Goal: Task Accomplishment & Management: Manage account settings

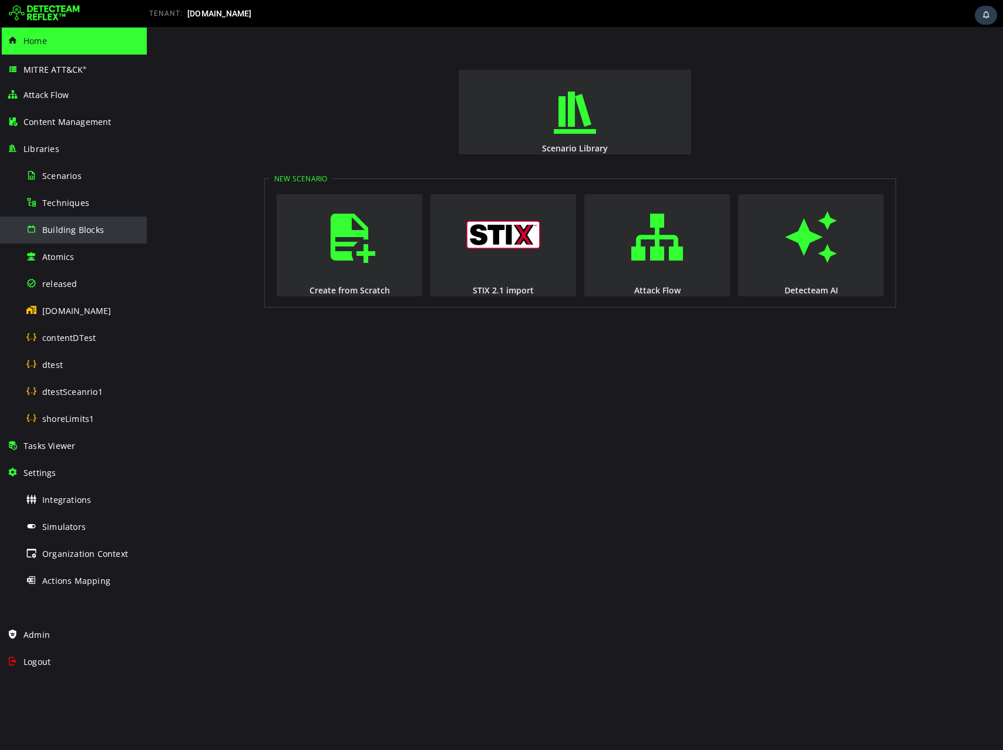
click at [61, 225] on span "Building Blocks" at bounding box center [73, 229] width 62 height 11
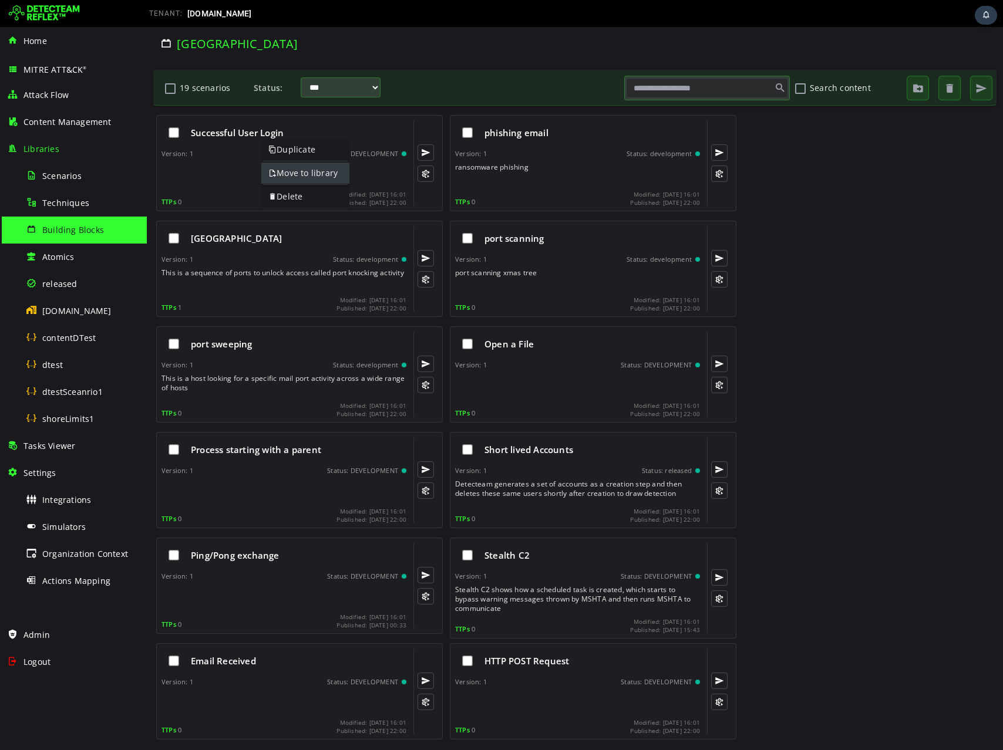
click at [281, 170] on link "Move to library" at bounding box center [305, 173] width 88 height 21
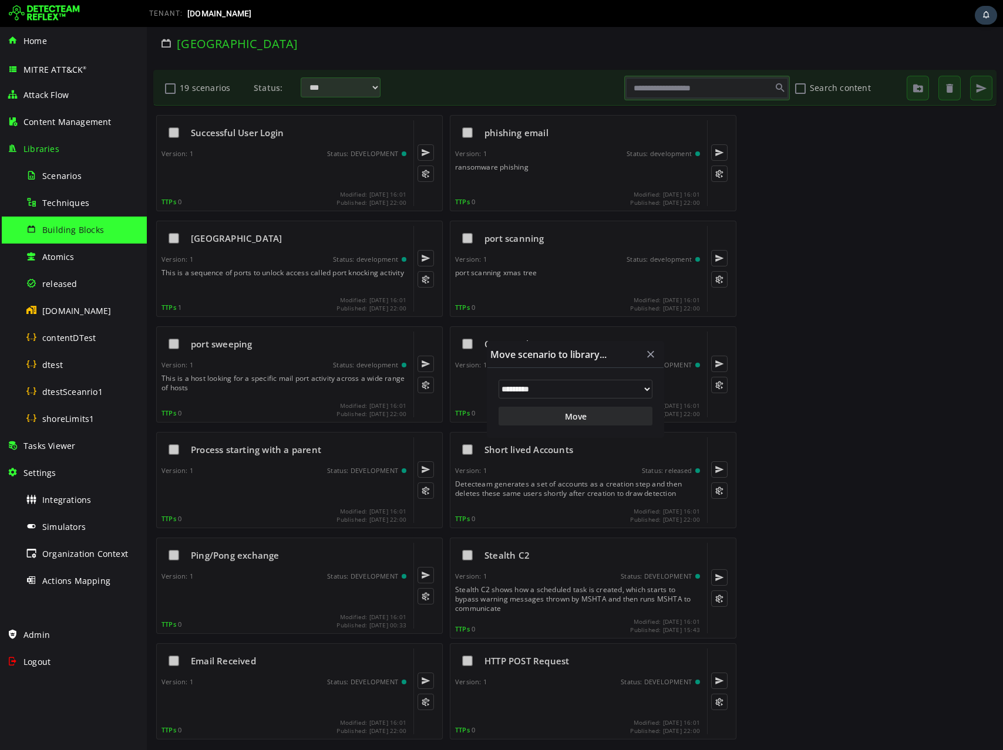
click at [542, 387] on select "**********" at bounding box center [575, 389] width 154 height 19
select select "**"
click at [498, 380] on select "**********" at bounding box center [575, 389] width 154 height 19
click at [531, 419] on button "Move" at bounding box center [575, 416] width 154 height 19
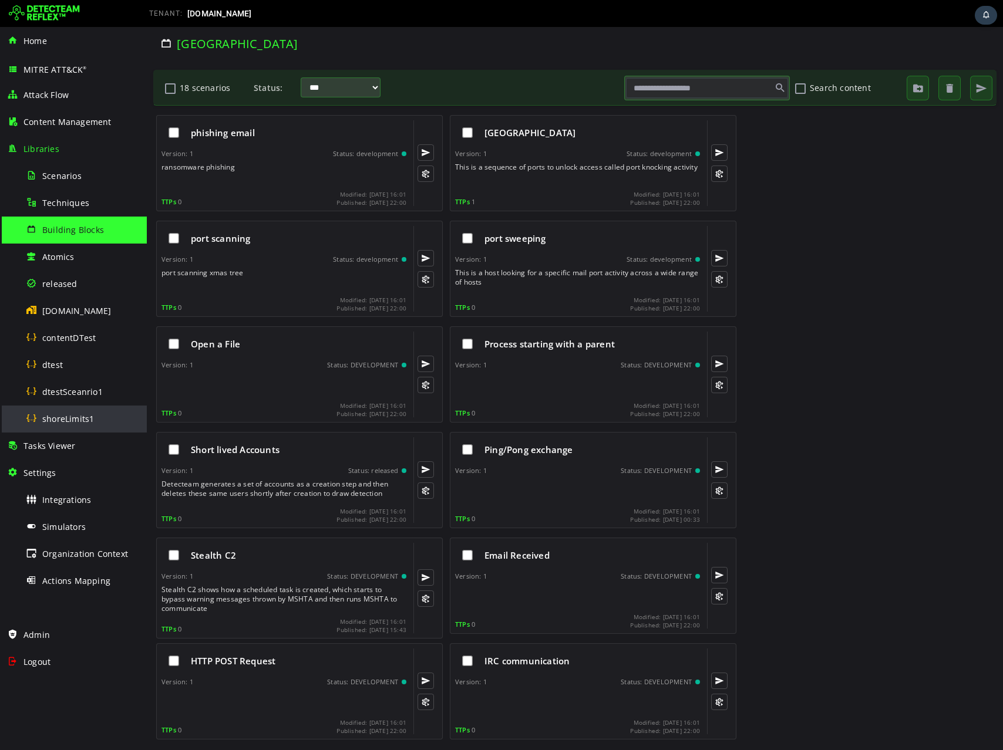
click at [98, 423] on div "shoreLimits1" at bounding box center [83, 419] width 114 height 26
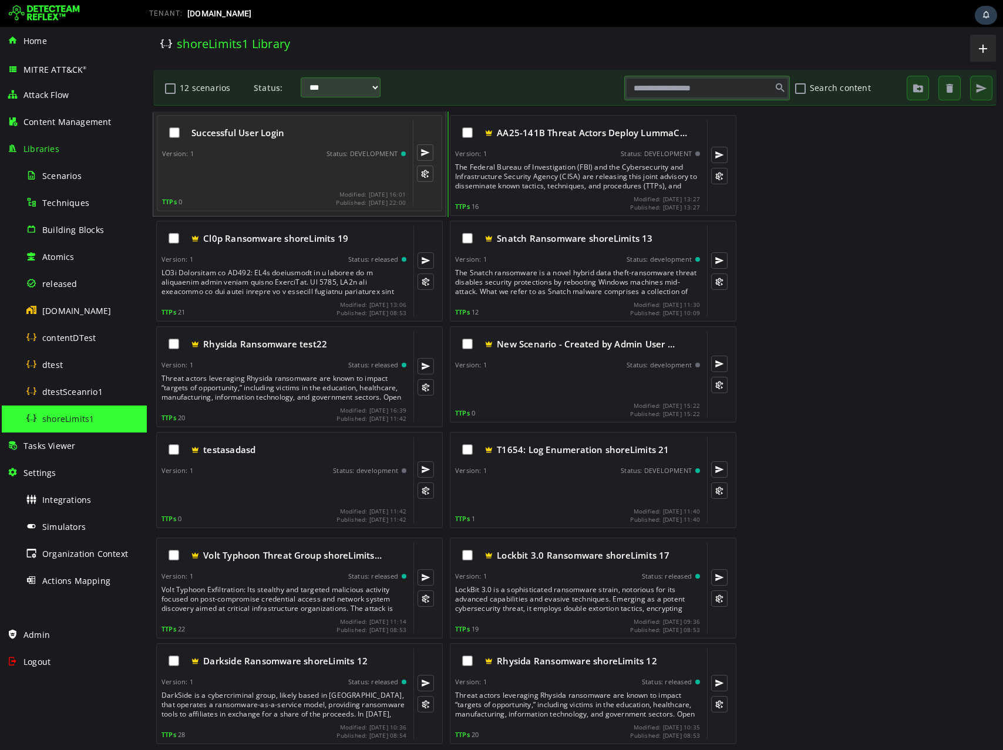
click at [216, 184] on div at bounding box center [285, 174] width 246 height 23
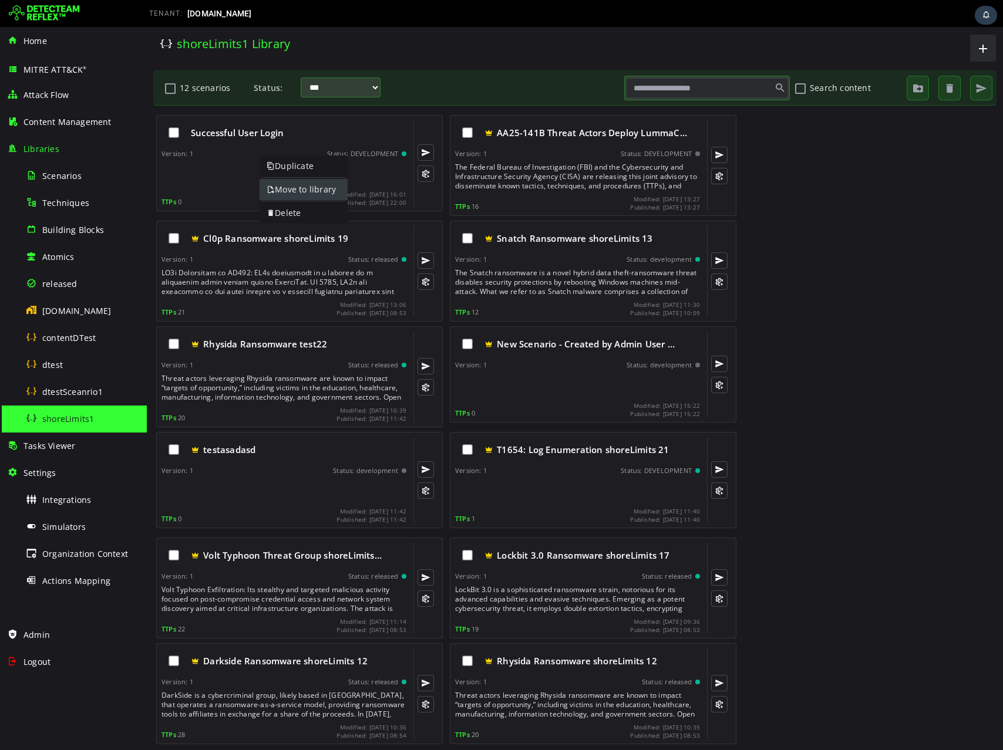
click at [281, 182] on link "Move to library" at bounding box center [303, 189] width 88 height 21
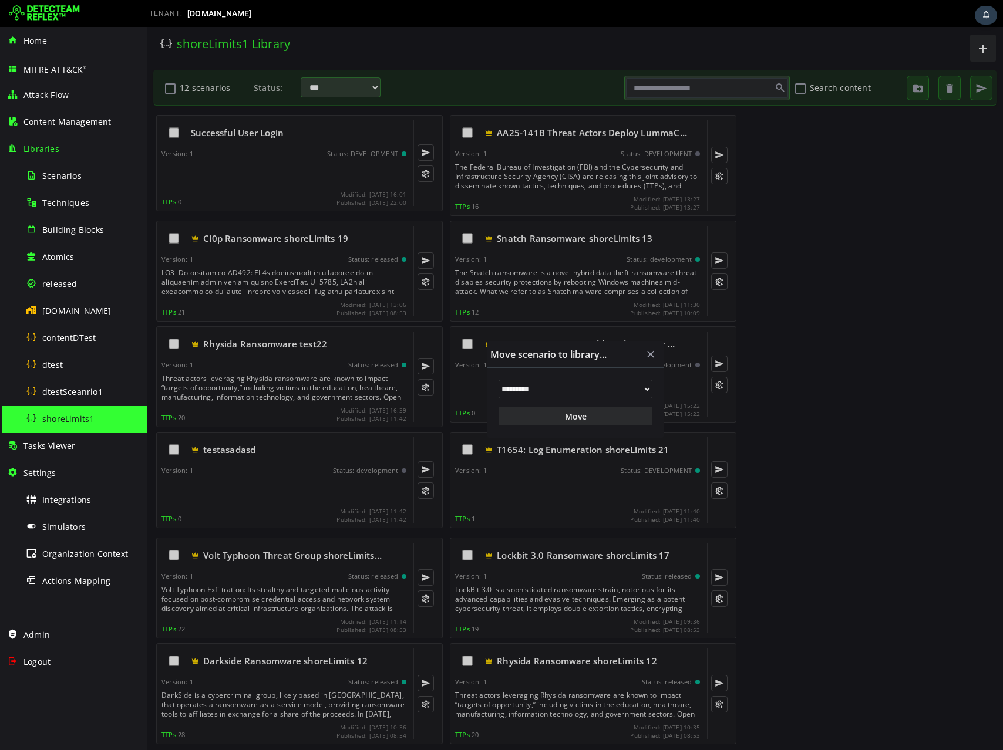
click at [522, 395] on select "**********" at bounding box center [575, 389] width 154 height 19
click at [52, 667] on div "Logout" at bounding box center [73, 662] width 133 height 27
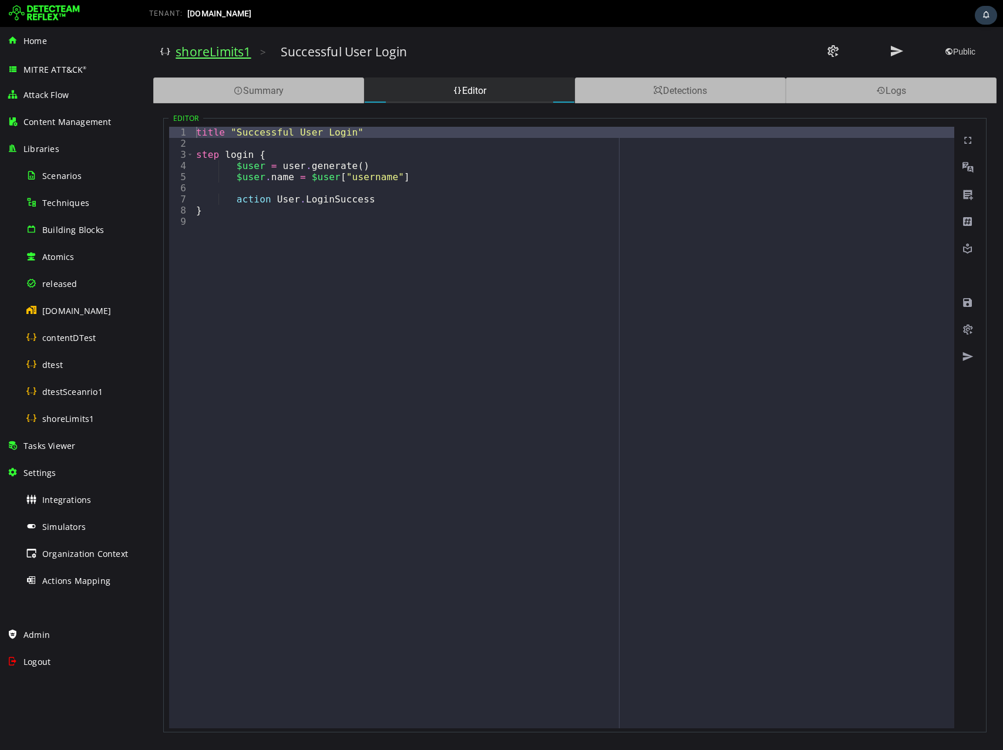
click at [235, 52] on link "shoreLimits1" at bounding box center [213, 51] width 75 height 16
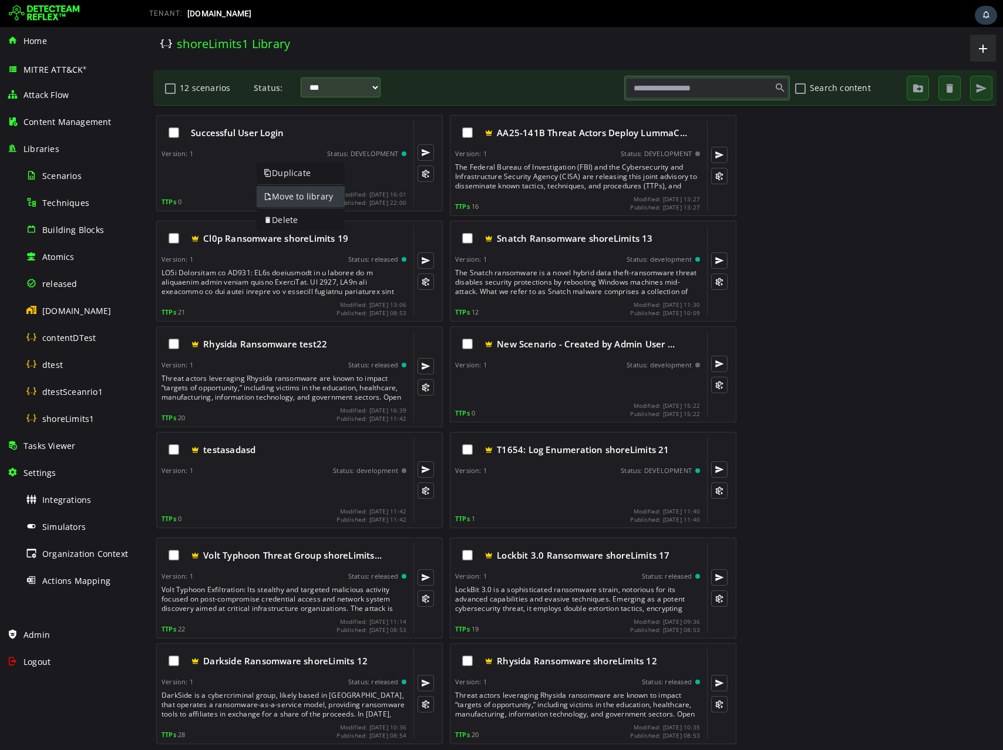
click at [279, 195] on link "Move to library" at bounding box center [301, 196] width 88 height 21
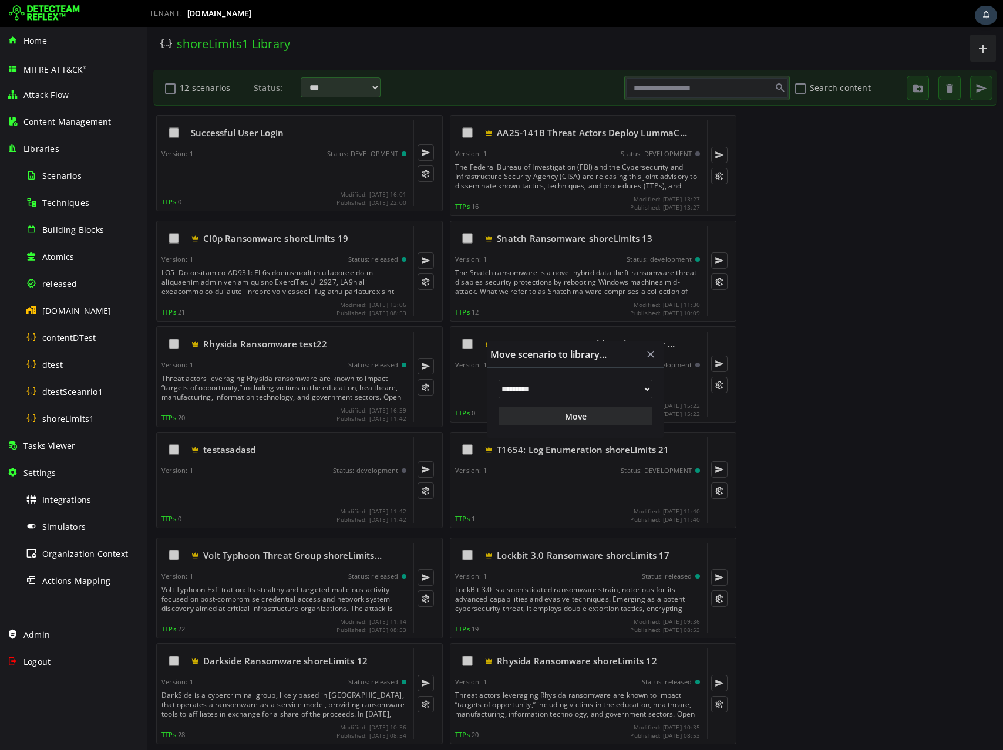
click at [551, 393] on select "**********" at bounding box center [575, 389] width 154 height 19
click at [581, 394] on select "**********" at bounding box center [575, 389] width 154 height 19
click at [261, 185] on div at bounding box center [575, 388] width 856 height 723
click at [654, 355] on span "button" at bounding box center [651, 355] width 12 height 12
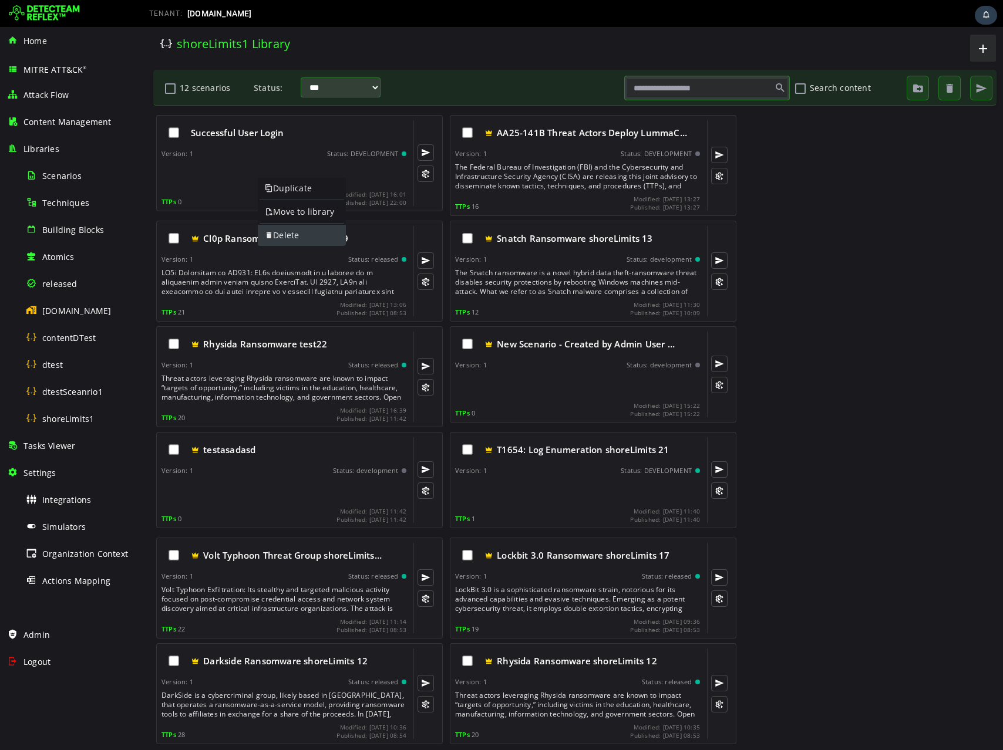
click at [282, 232] on link "Delete" at bounding box center [302, 235] width 88 height 21
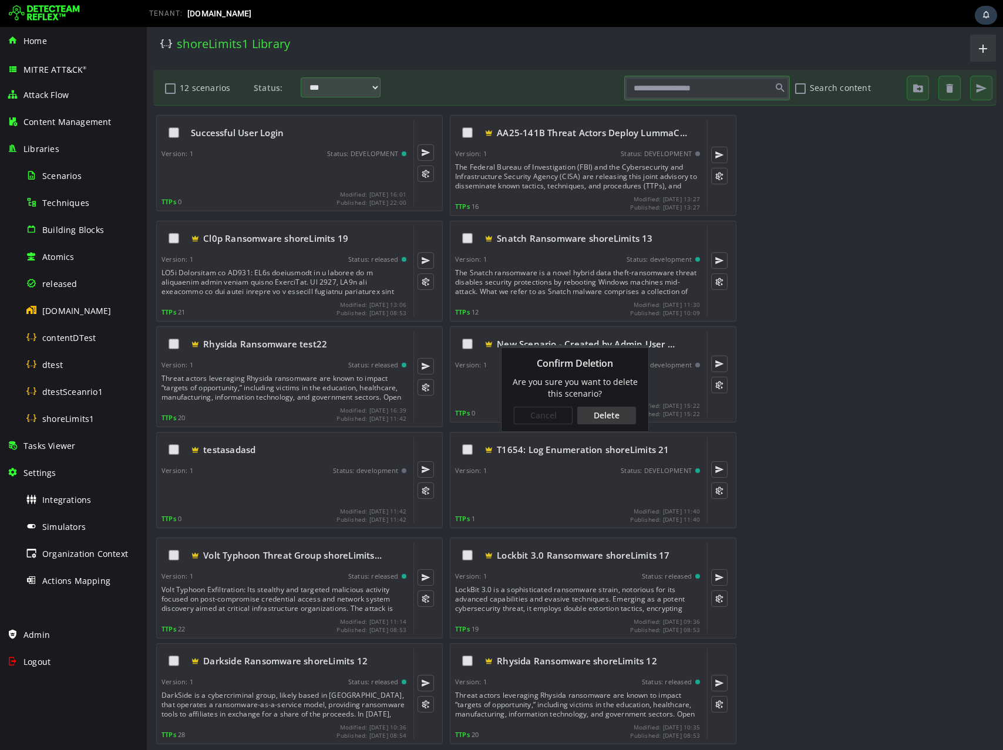
click at [616, 416] on div "Delete" at bounding box center [606, 416] width 59 height 18
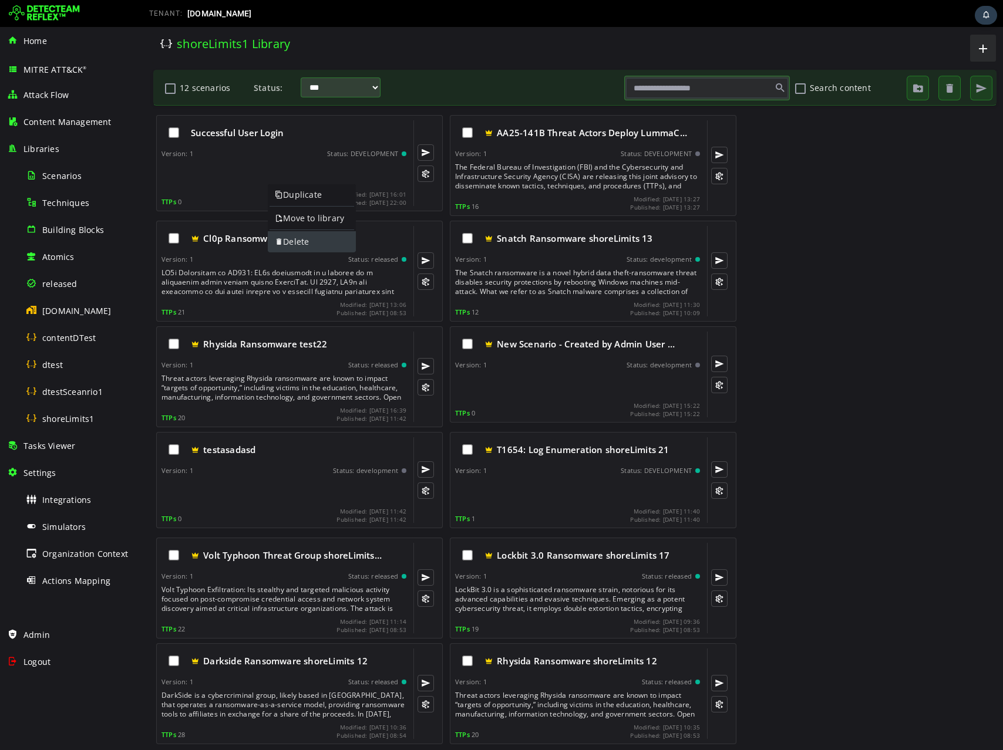
click at [311, 242] on link "Delete" at bounding box center [312, 241] width 88 height 21
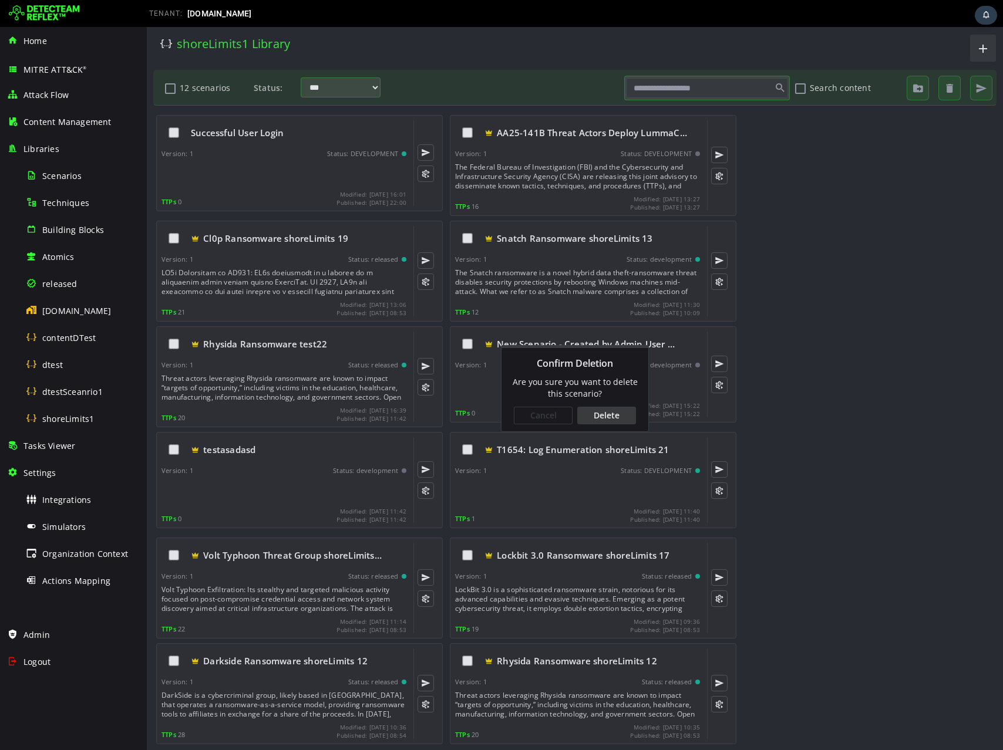
click at [600, 415] on div "Delete" at bounding box center [606, 416] width 59 height 18
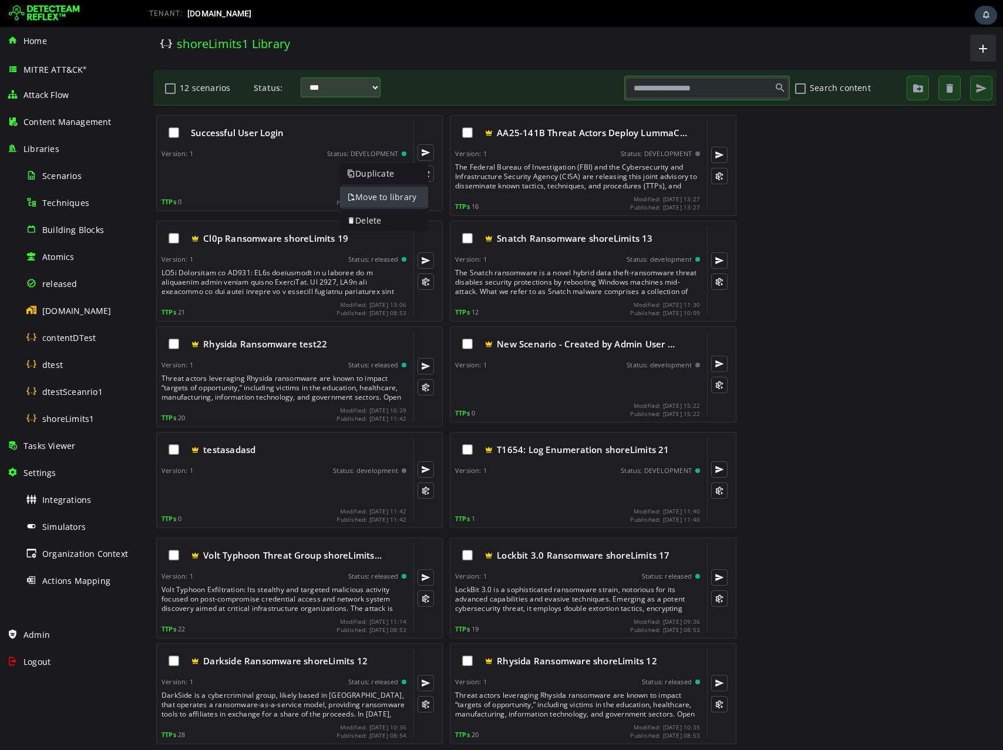
click at [362, 190] on link "Move to library" at bounding box center [384, 197] width 88 height 21
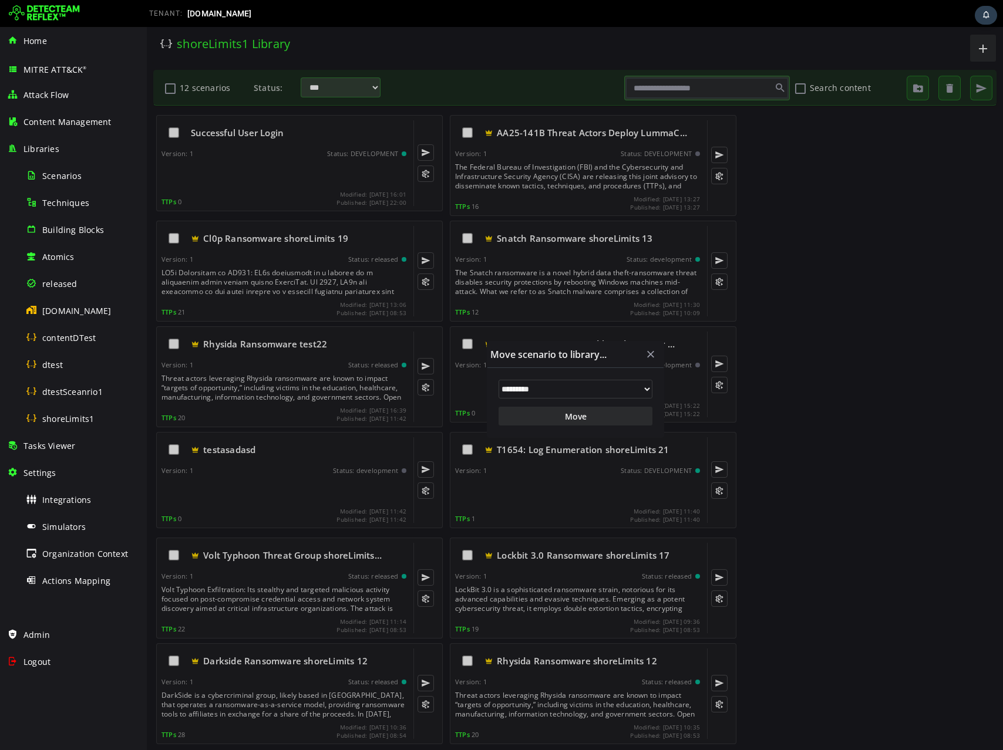
click at [576, 393] on select "**********" at bounding box center [575, 389] width 154 height 19
click at [825, 244] on div at bounding box center [575, 388] width 856 height 723
click at [303, 147] on div at bounding box center [575, 388] width 856 height 723
click at [653, 355] on span "button" at bounding box center [651, 355] width 12 height 12
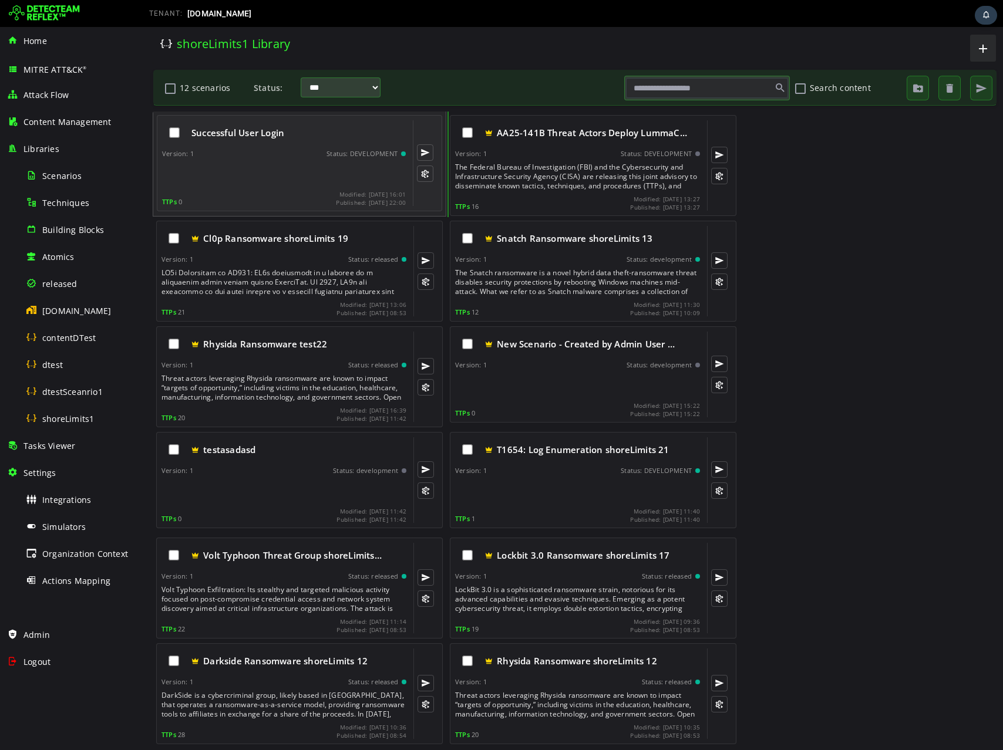
click at [245, 151] on div "Version: 1 Status: DEVELOPMENT" at bounding box center [284, 154] width 244 height 8
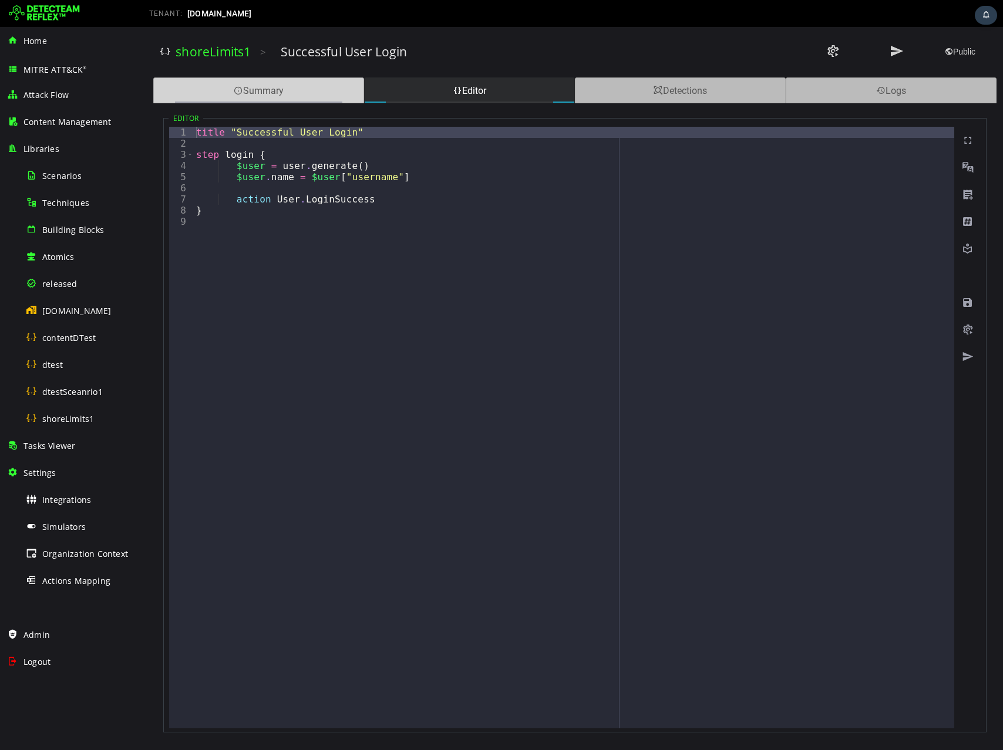
click at [306, 85] on div "Summary" at bounding box center [258, 90] width 211 height 26
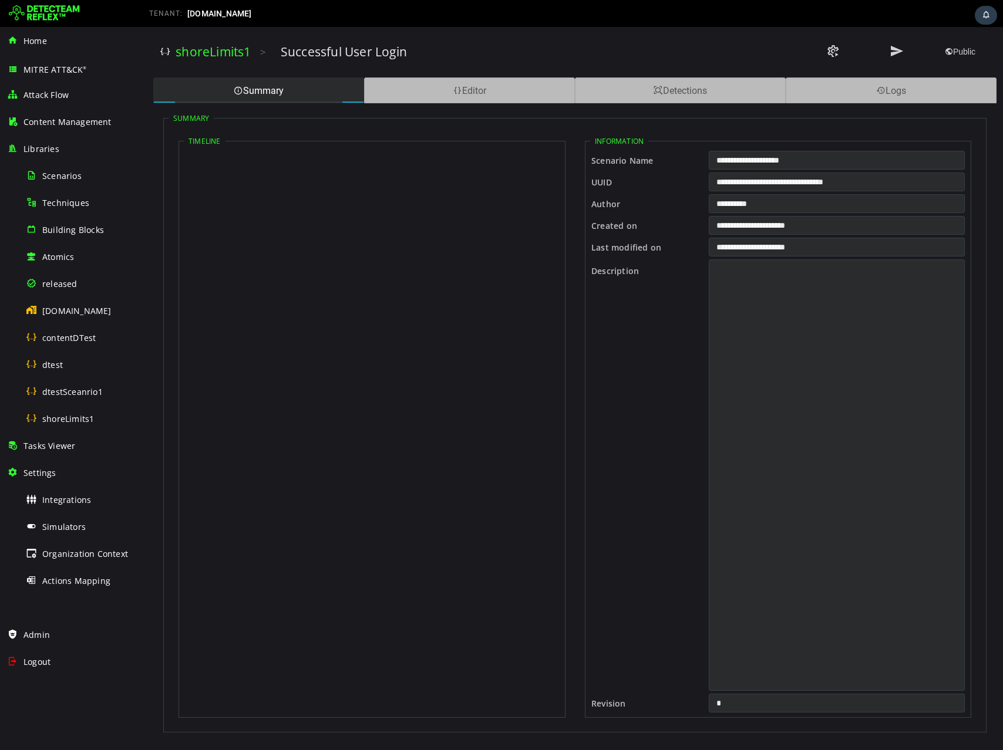
click at [733, 186] on input "**********" at bounding box center [837, 182] width 256 height 19
drag, startPoint x: 283, startPoint y: 53, endPoint x: 402, endPoint y: 54, distance: 119.2
click at [397, 55] on h3 "Successful User Login" at bounding box center [344, 51] width 126 height 16
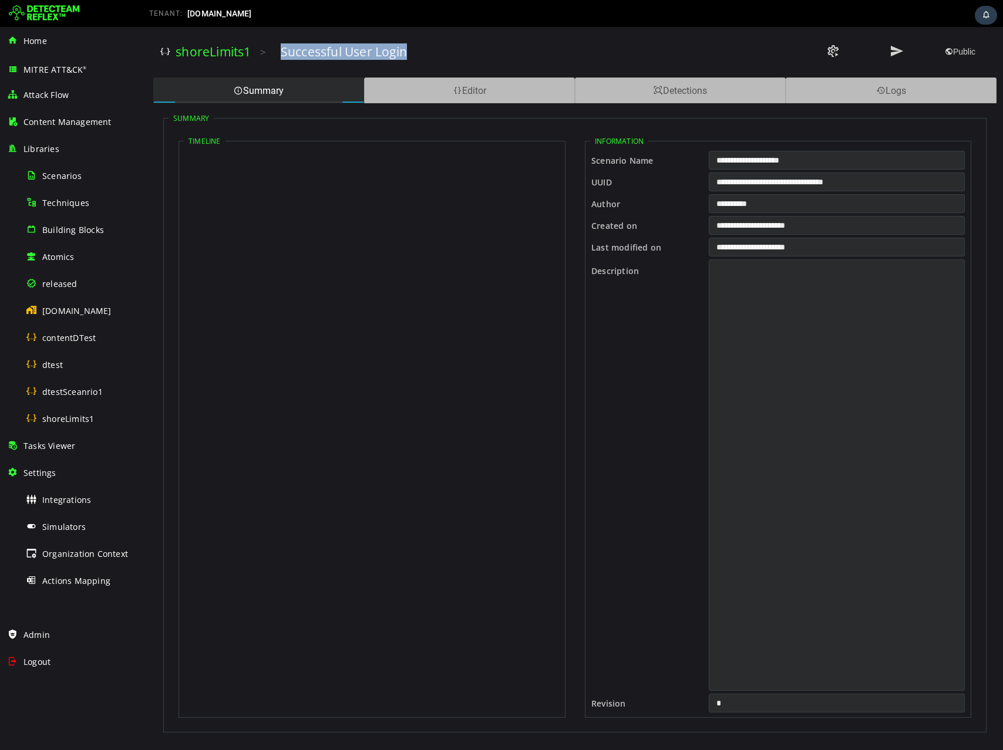
click at [414, 54] on div "Successful User Login" at bounding box center [505, 51] width 448 height 16
copy h3 "Successful User Login"
click at [210, 50] on link "shoreLimits1" at bounding box center [213, 51] width 75 height 16
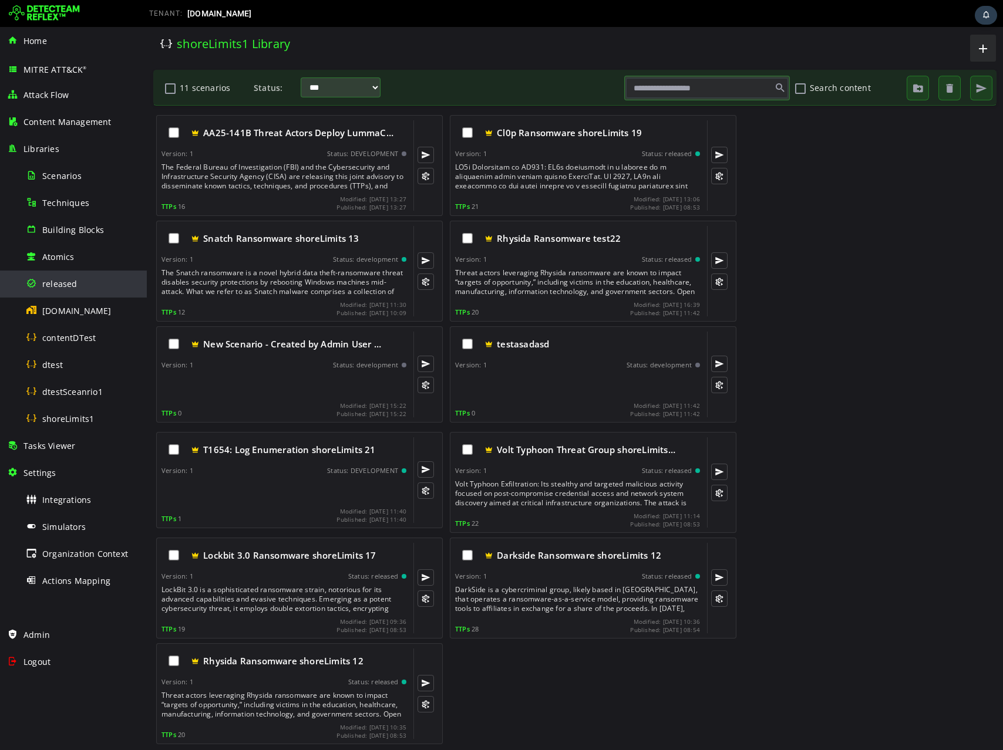
click at [53, 282] on span "released" at bounding box center [59, 283] width 35 height 11
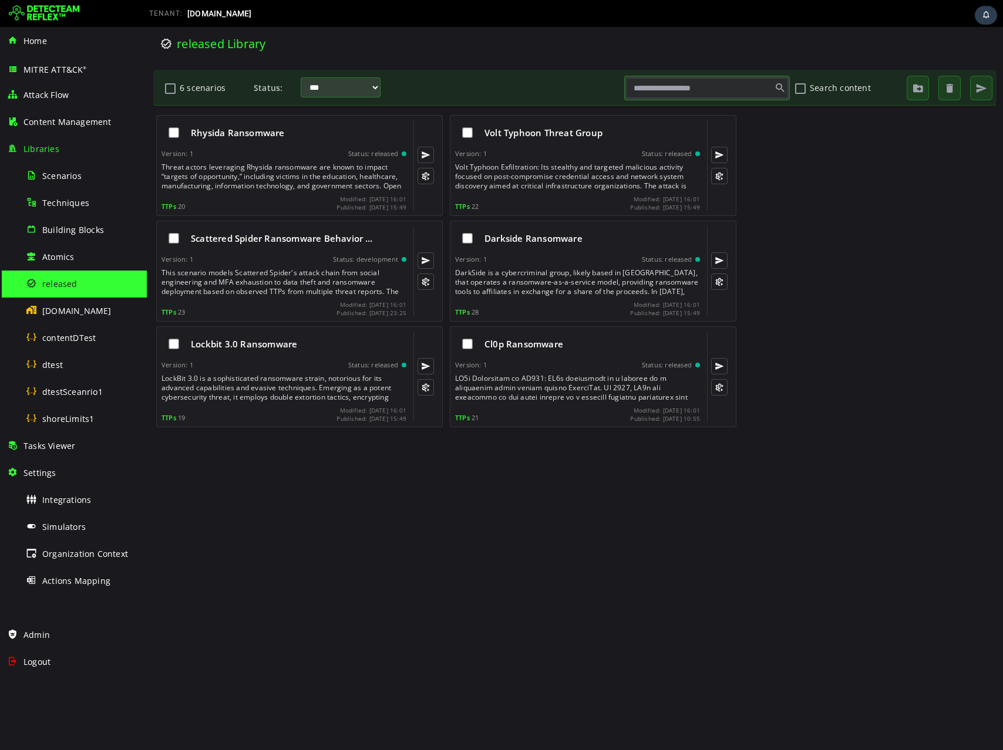
click at [170, 89] on button "6 scenarios" at bounding box center [170, 88] width 14 height 20
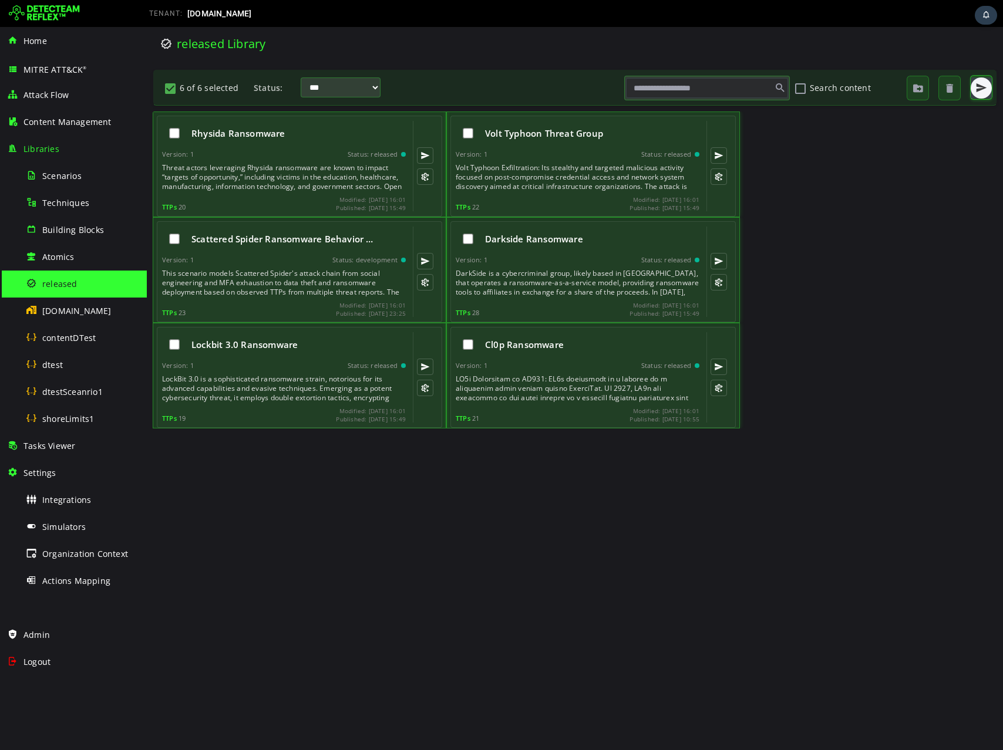
click at [972, 85] on button "button" at bounding box center [980, 87] width 21 height 21
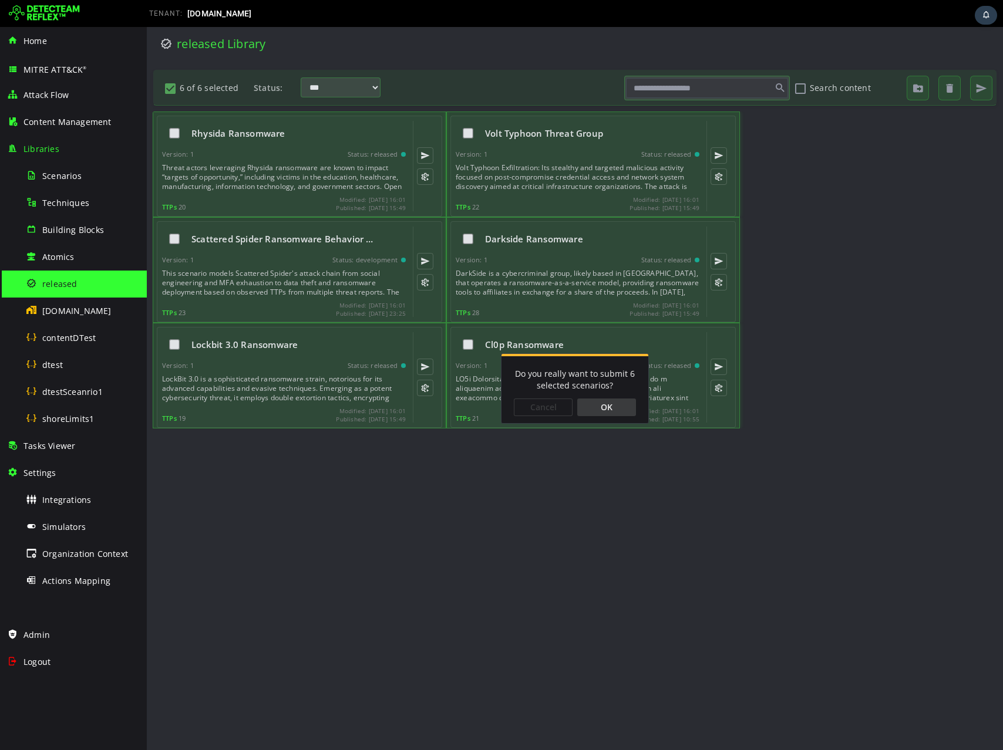
click at [595, 409] on div "OK" at bounding box center [606, 408] width 59 height 18
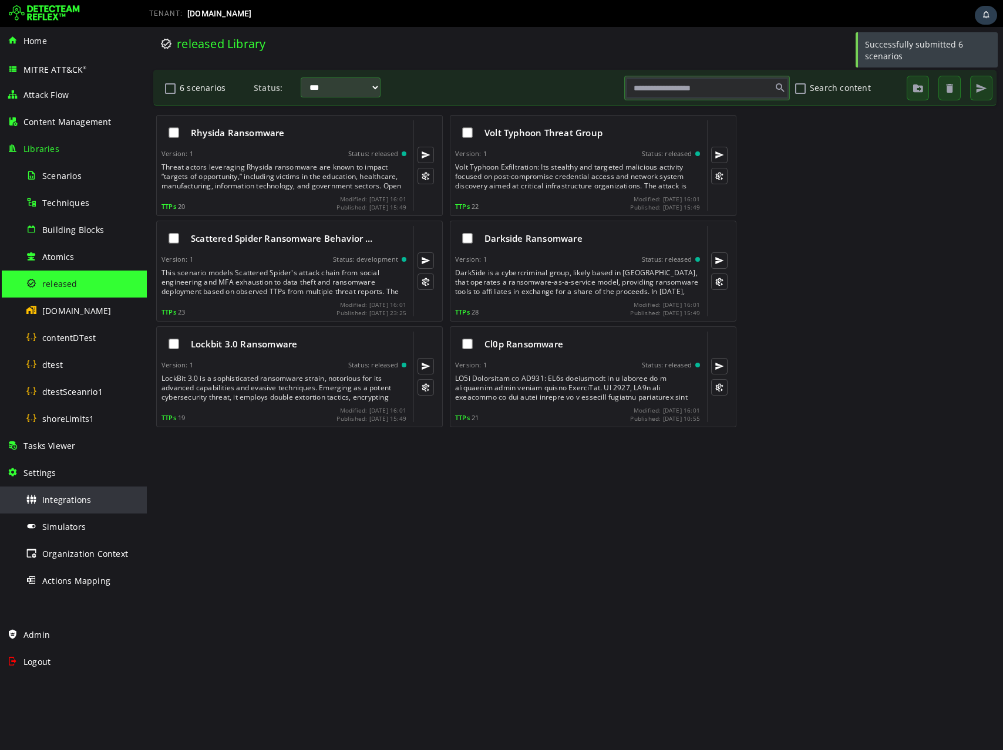
click at [75, 494] on span "Integrations" at bounding box center [66, 499] width 49 height 11
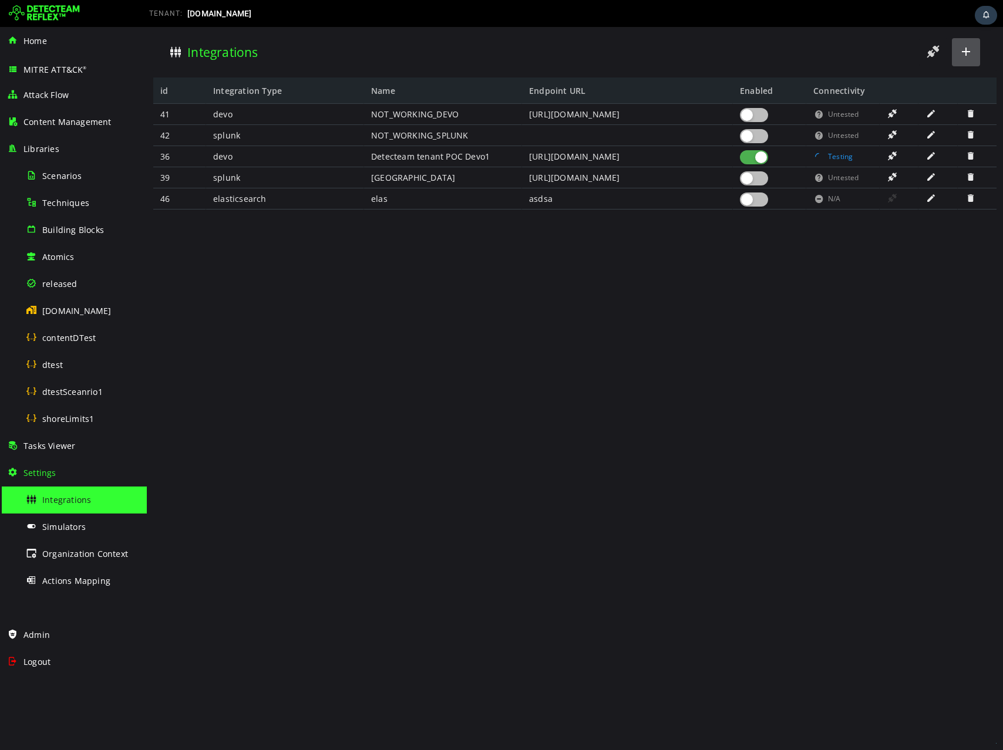
click at [959, 55] on span at bounding box center [966, 52] width 14 height 16
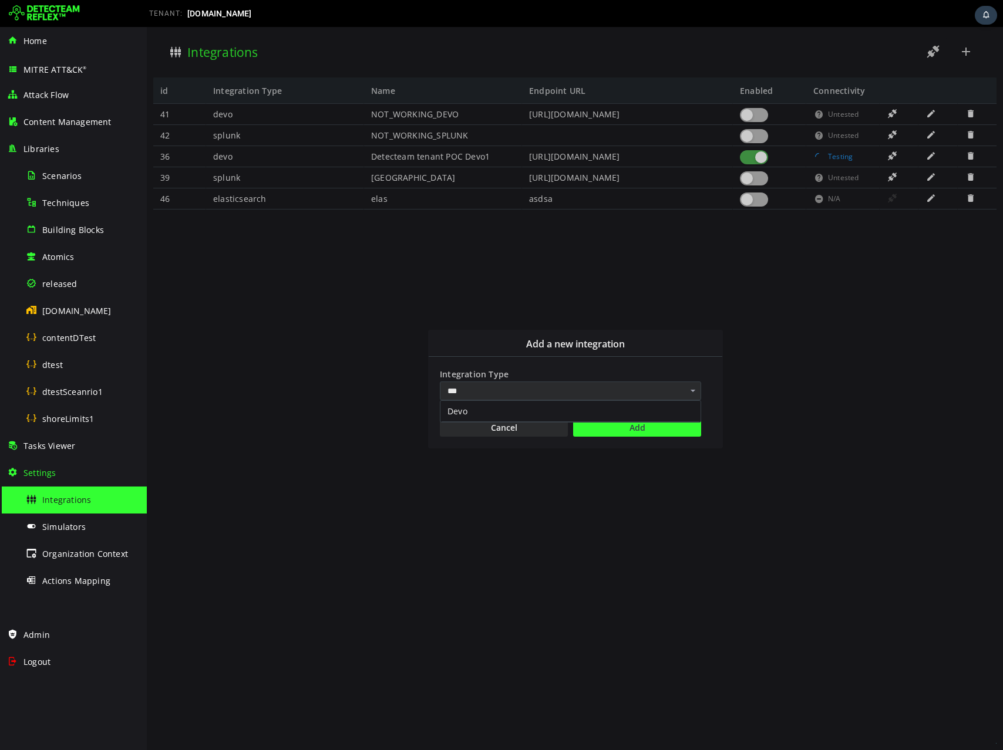
type input "***"
click at [501, 409] on div "Devo" at bounding box center [570, 411] width 260 height 21
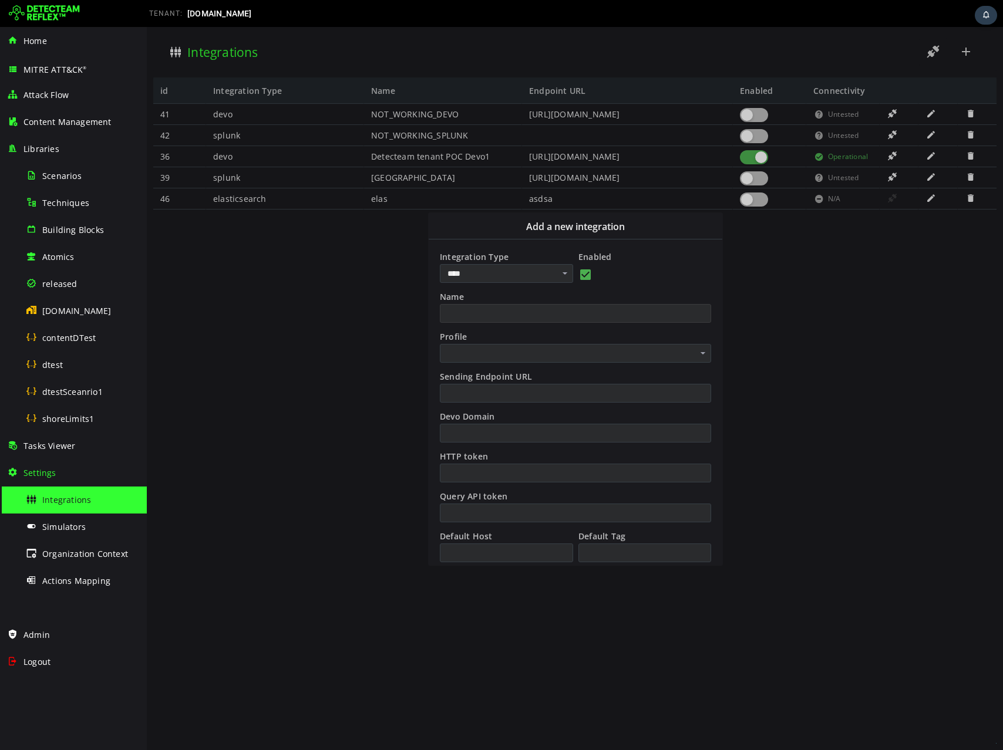
click at [497, 318] on input "Name" at bounding box center [575, 313] width 271 height 19
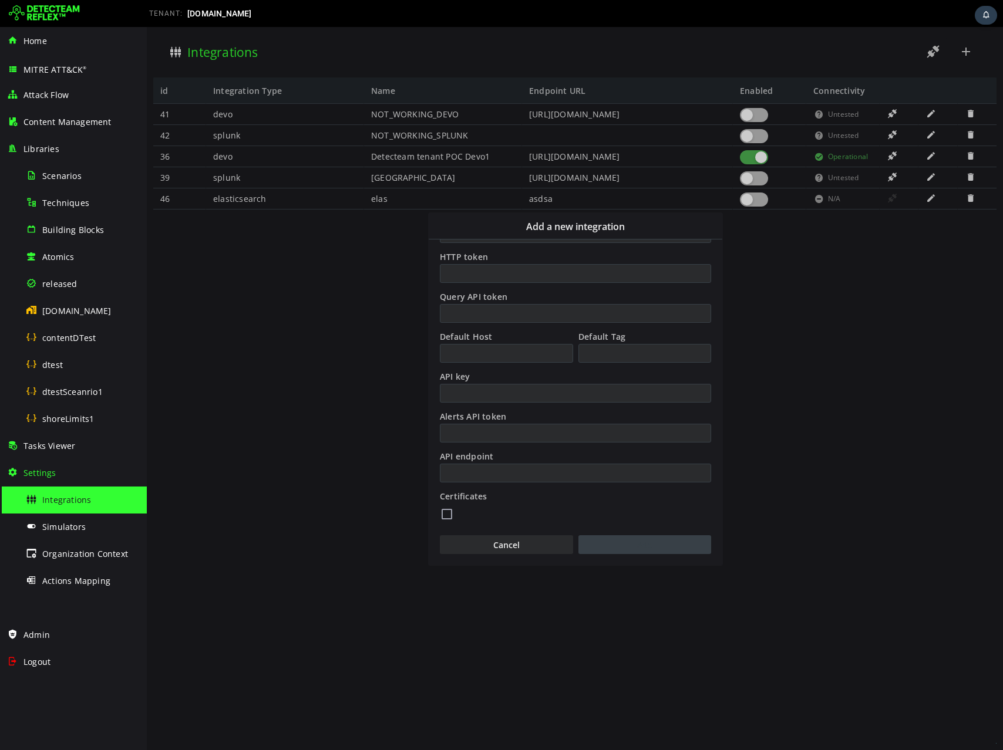
type input "******"
click at [604, 541] on button "Add" at bounding box center [644, 544] width 133 height 19
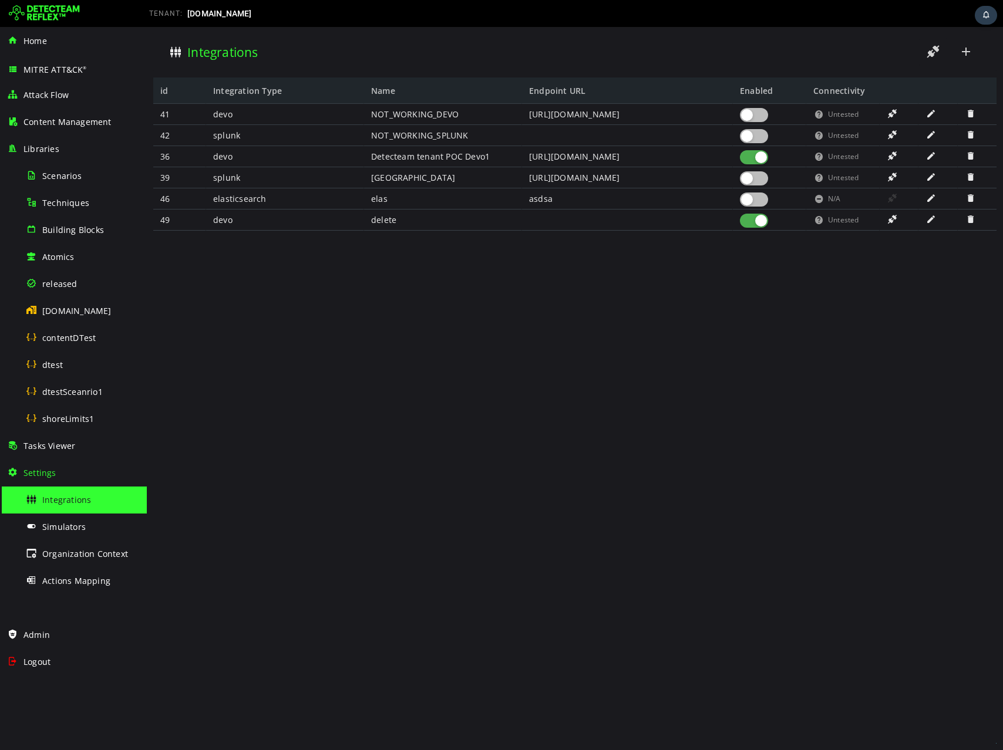
scroll to position [0, 0]
click at [969, 216] on span at bounding box center [970, 219] width 12 height 10
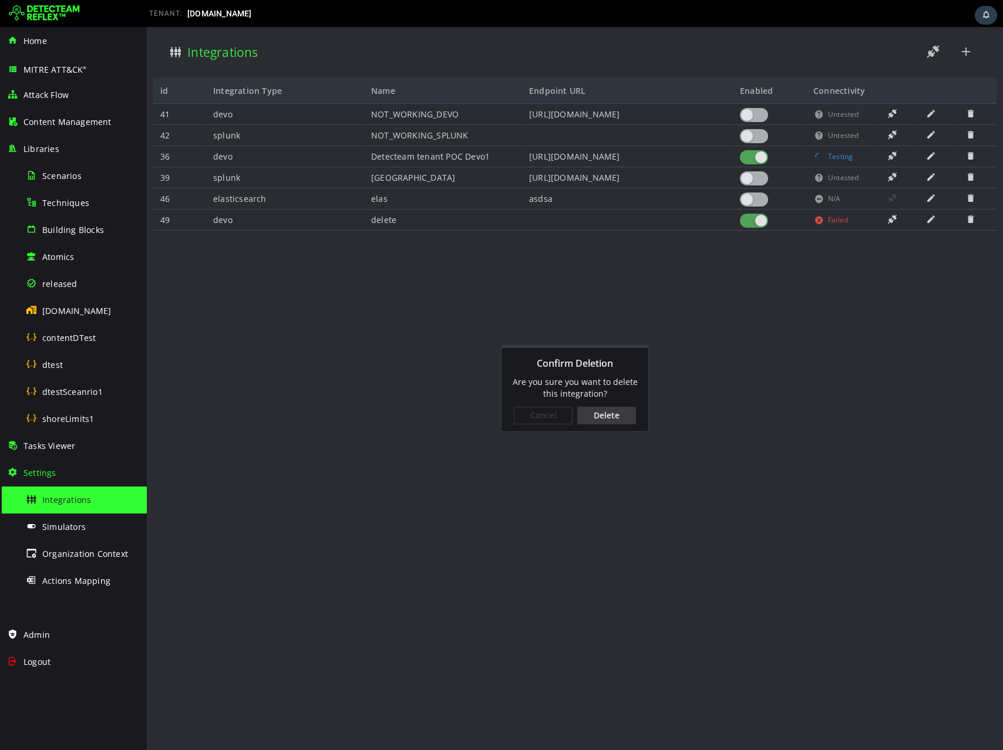
click at [616, 413] on div "Delete" at bounding box center [606, 416] width 59 height 18
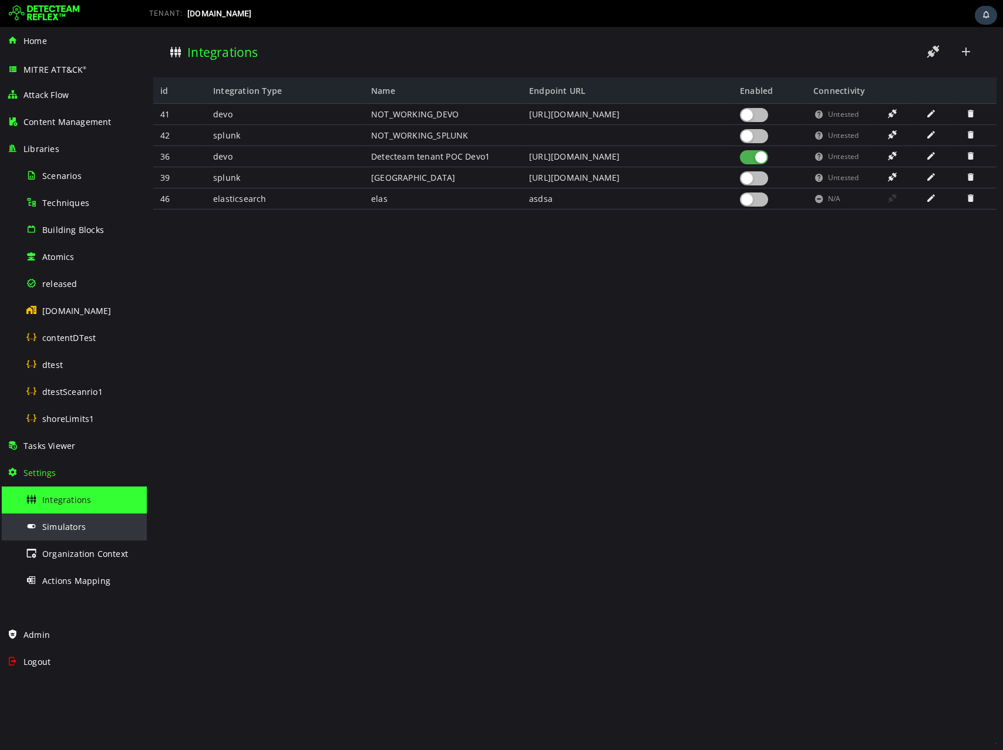
click at [89, 524] on div "Simulators" at bounding box center [83, 527] width 114 height 26
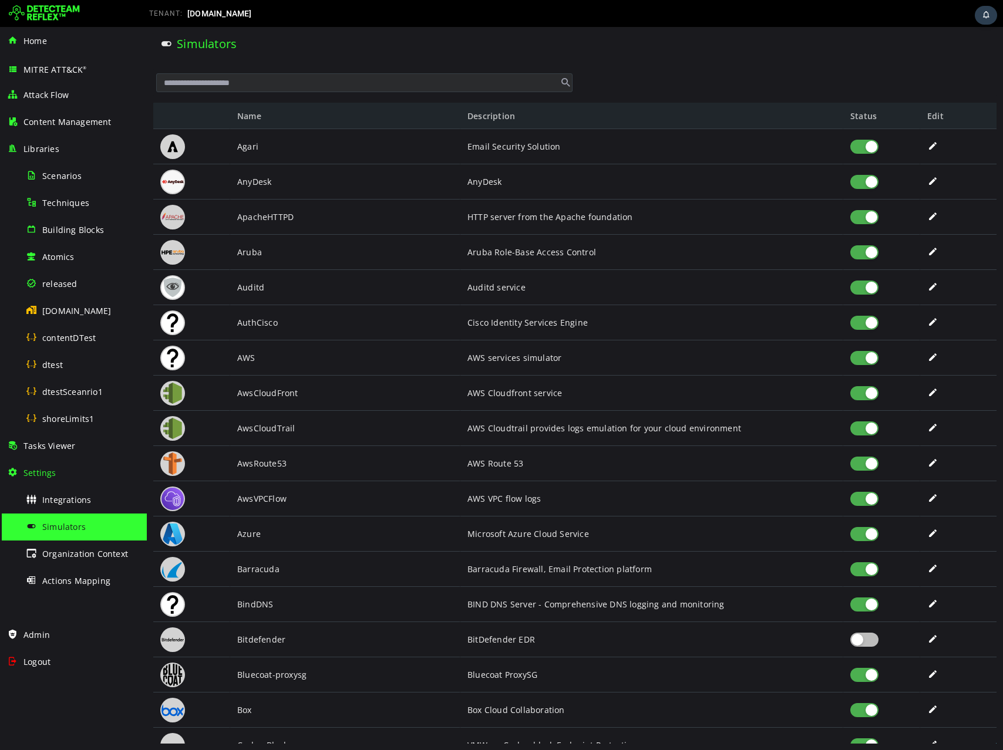
click at [861, 140] on div at bounding box center [864, 147] width 28 height 14
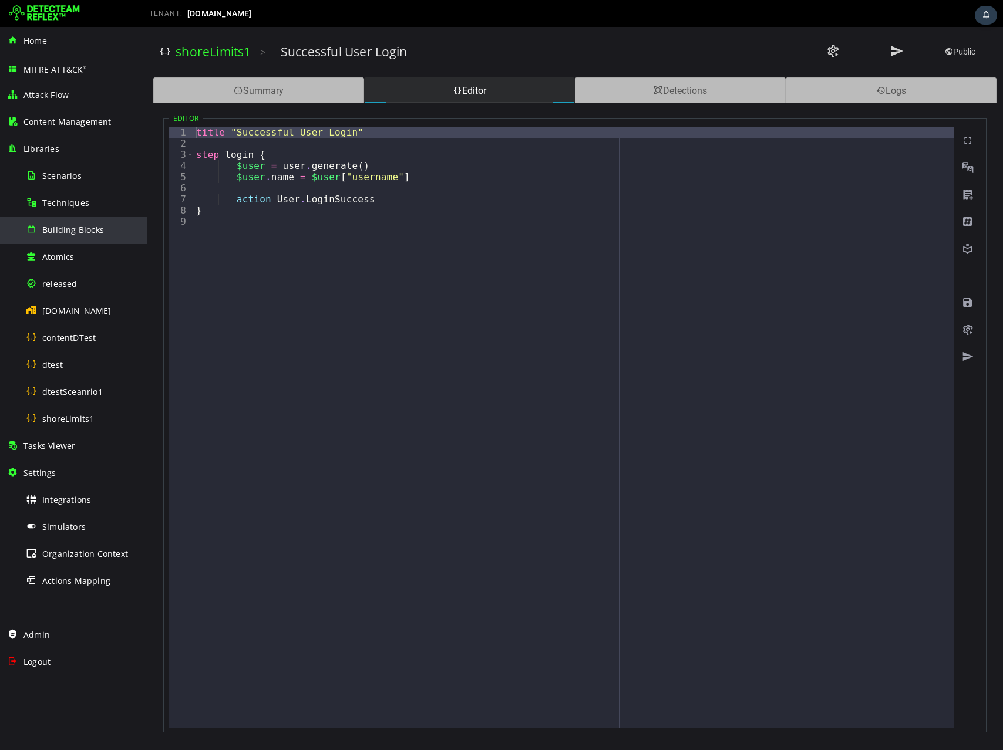
click at [52, 228] on span "Building Blocks" at bounding box center [73, 229] width 62 height 11
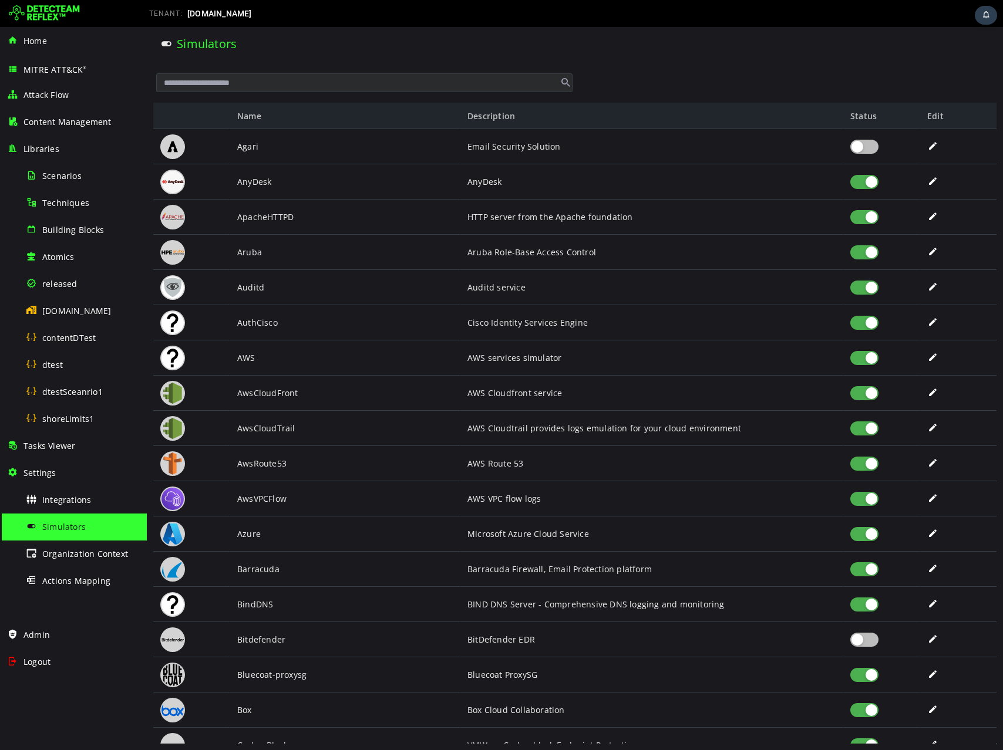
click at [864, 147] on div at bounding box center [864, 147] width 28 height 14
click at [63, 560] on div "Organization Context" at bounding box center [83, 554] width 114 height 26
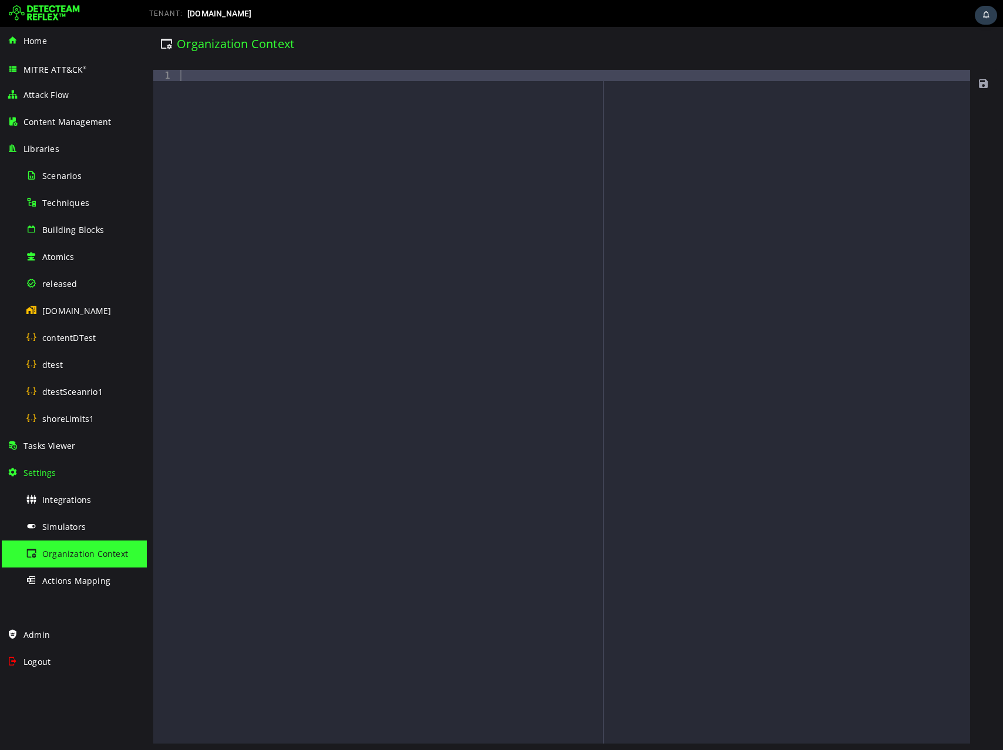
click at [307, 387] on div at bounding box center [574, 418] width 792 height 696
click at [55, 578] on span "Actions Mapping" at bounding box center [76, 580] width 68 height 11
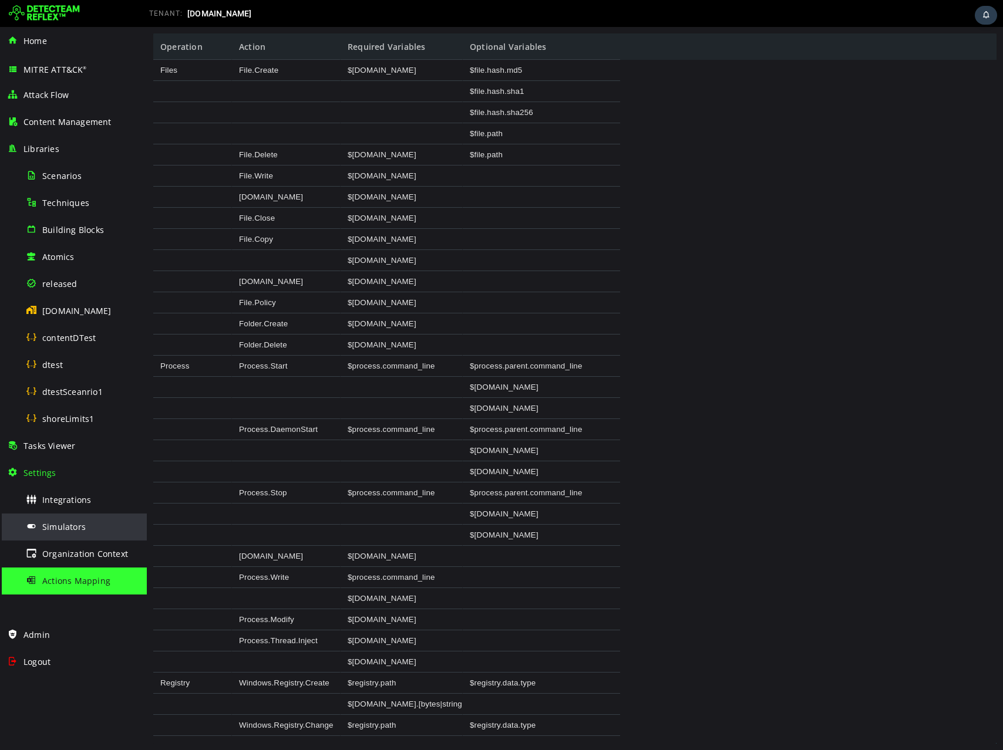
click at [50, 534] on div "Simulators" at bounding box center [83, 527] width 114 height 26
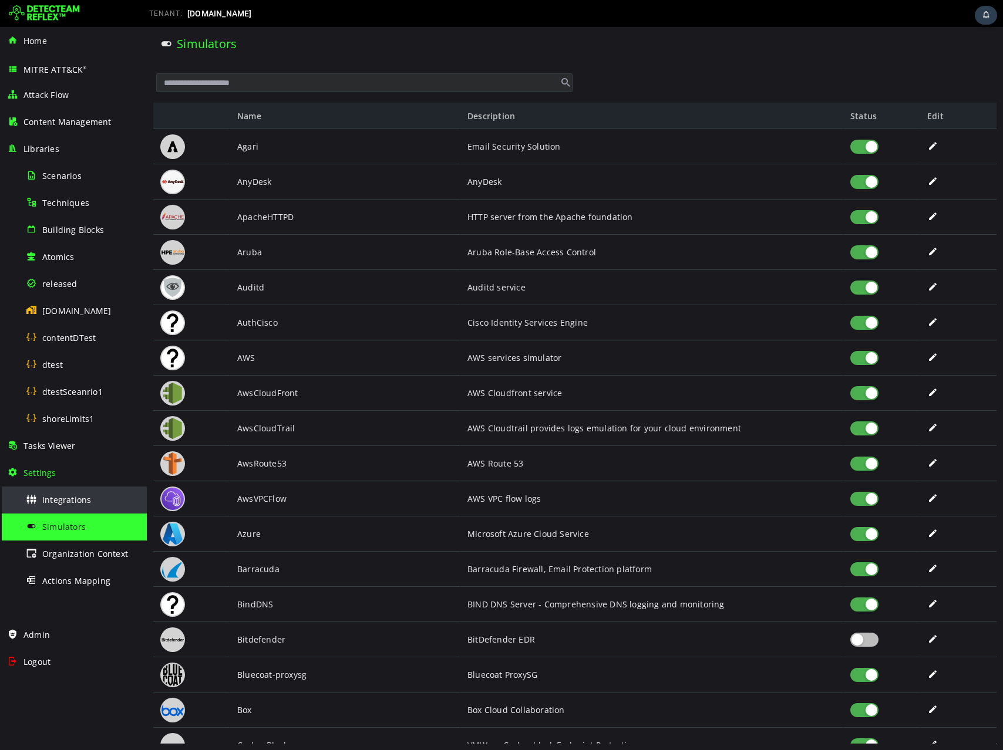
click at [49, 503] on span "Integrations" at bounding box center [66, 499] width 49 height 11
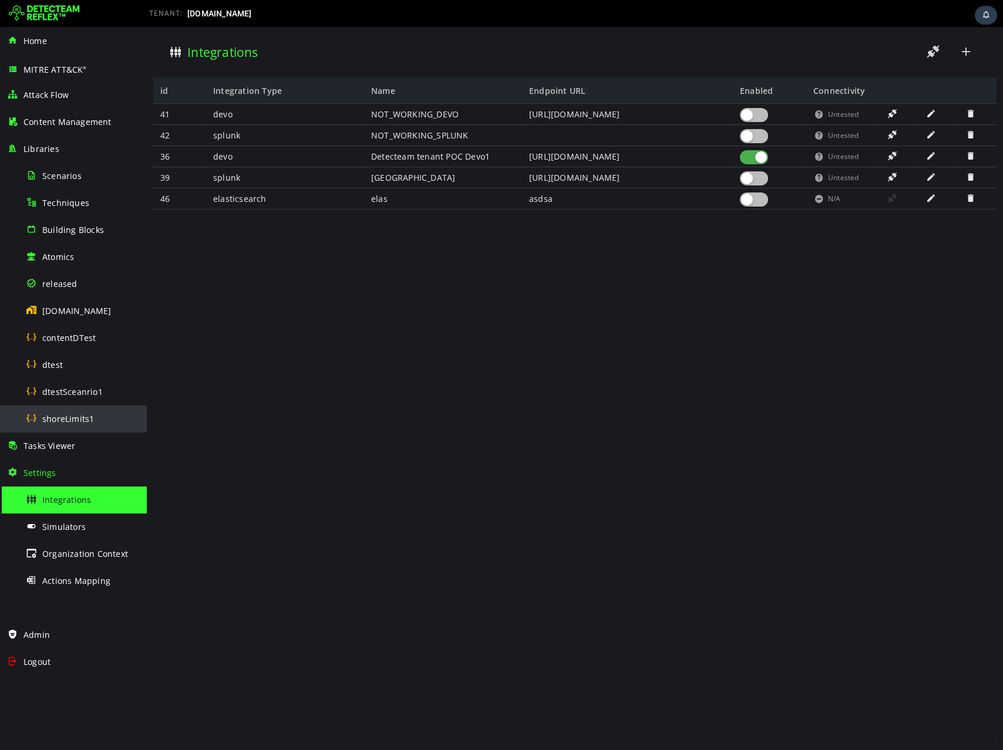
click at [49, 431] on div "shoreLimits1" at bounding box center [83, 419] width 114 height 26
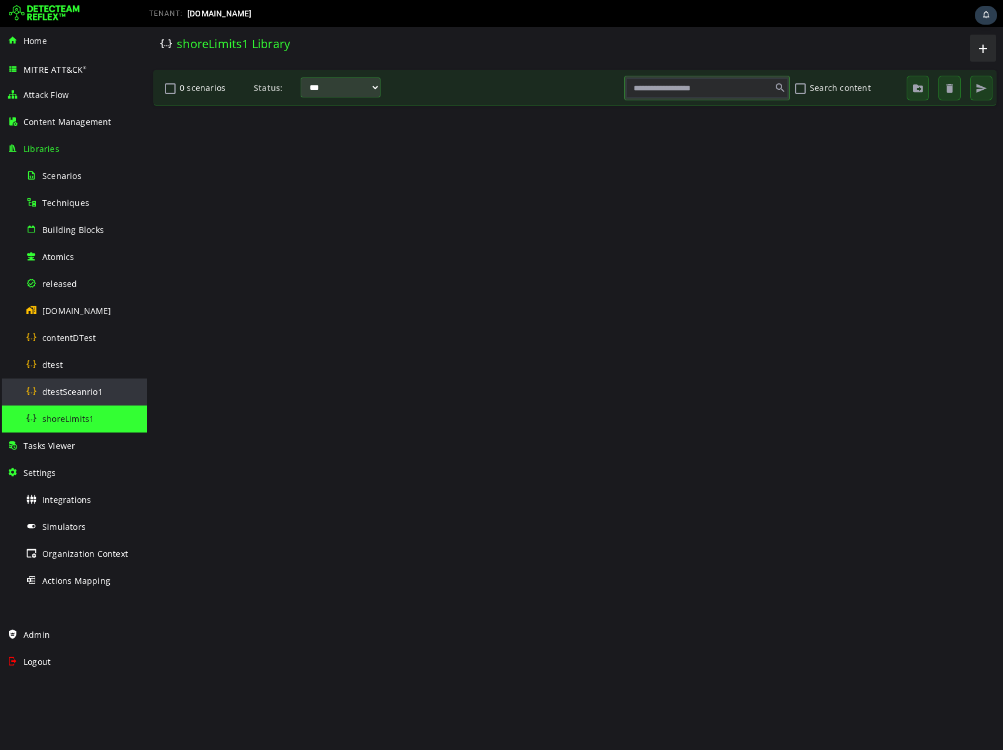
click at [49, 396] on span "dtestSceanrio1" at bounding box center [72, 391] width 60 height 11
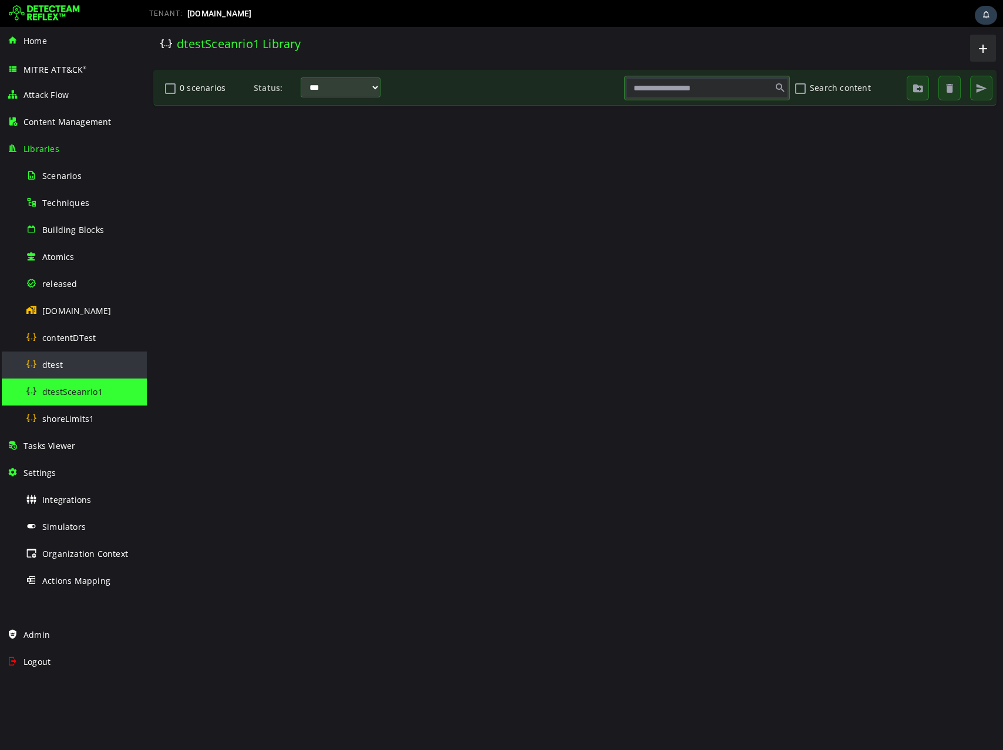
click at [47, 371] on div "dtest" at bounding box center [83, 365] width 114 height 26
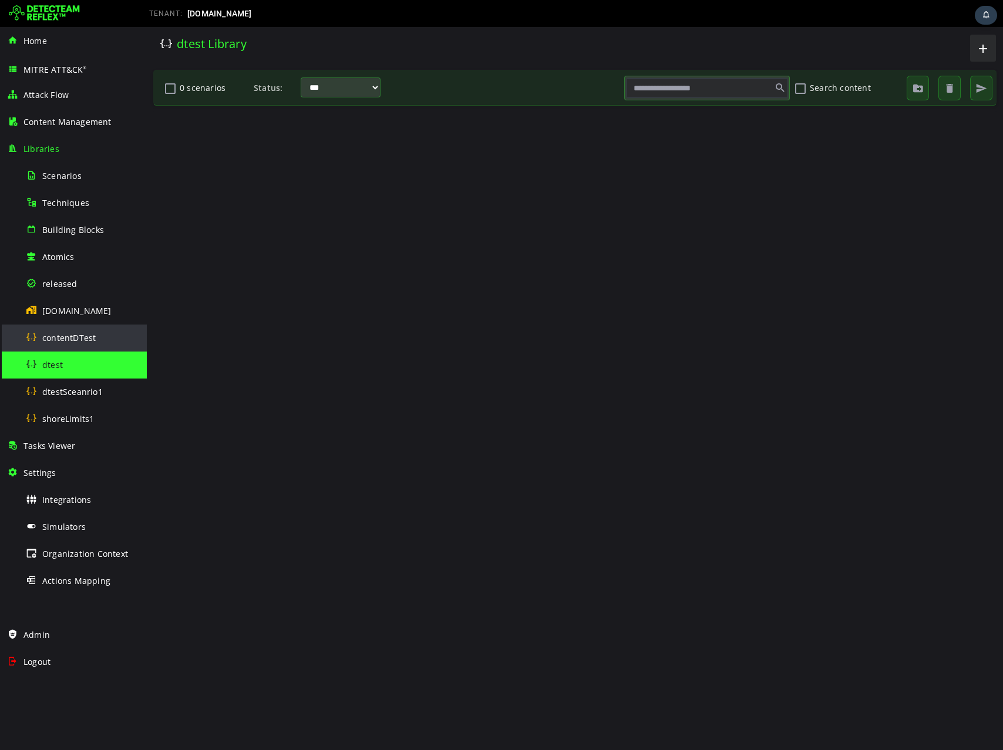
click at [47, 337] on span "contentDTest" at bounding box center [68, 337] width 53 height 11
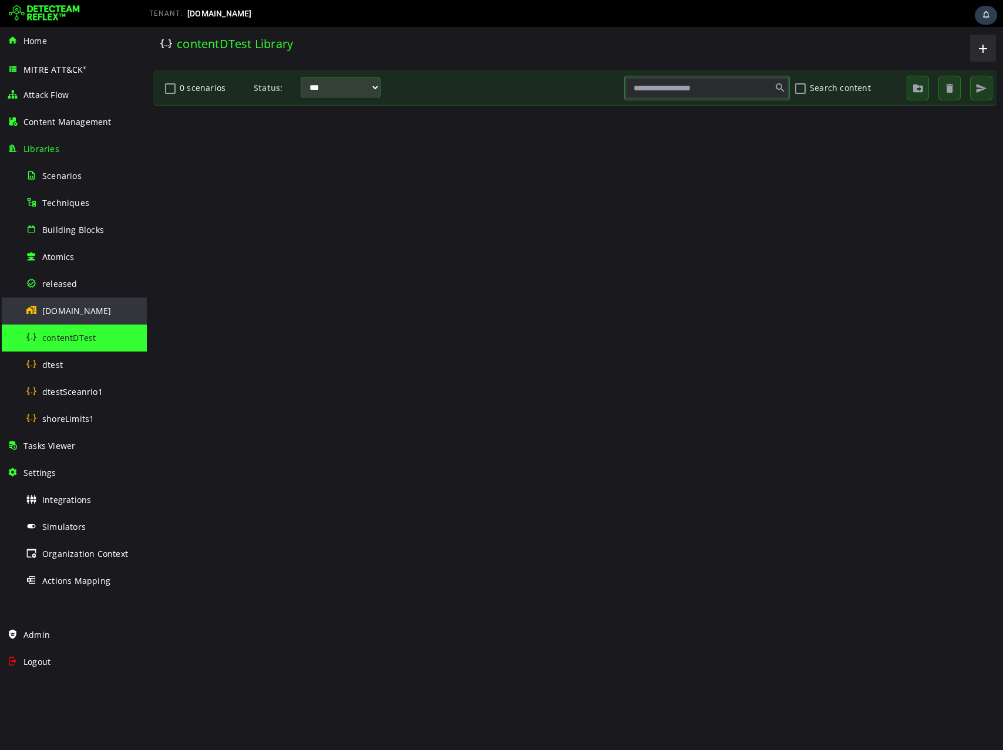
click at [47, 314] on span "dtest.com" at bounding box center [76, 310] width 69 height 11
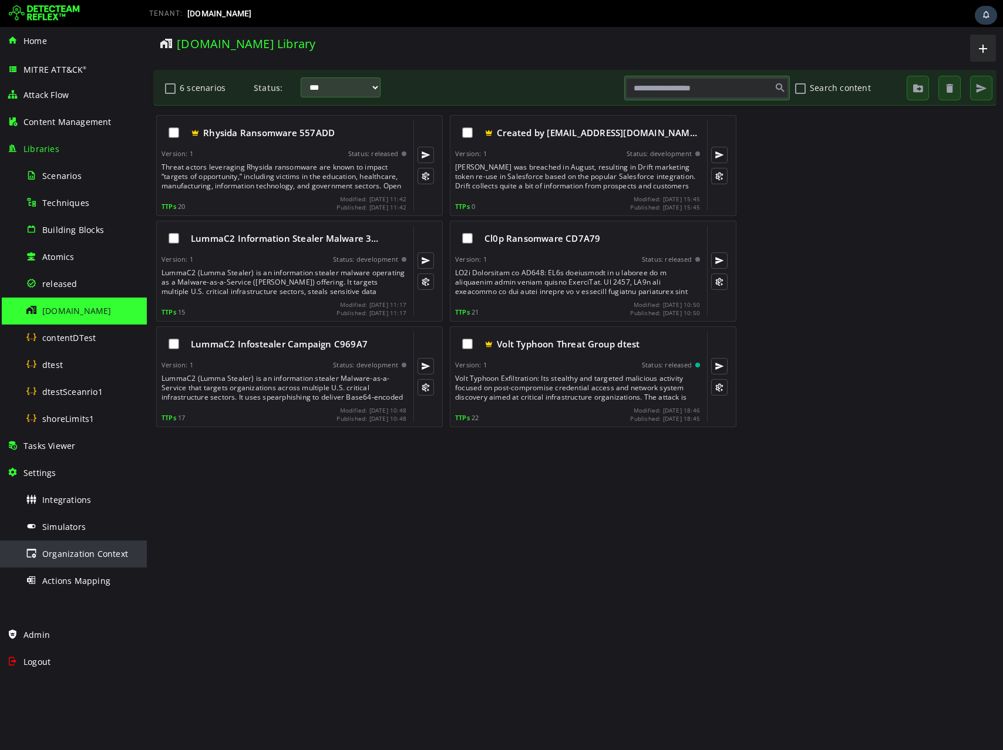
click at [49, 550] on span "Organization Context" at bounding box center [85, 553] width 86 height 11
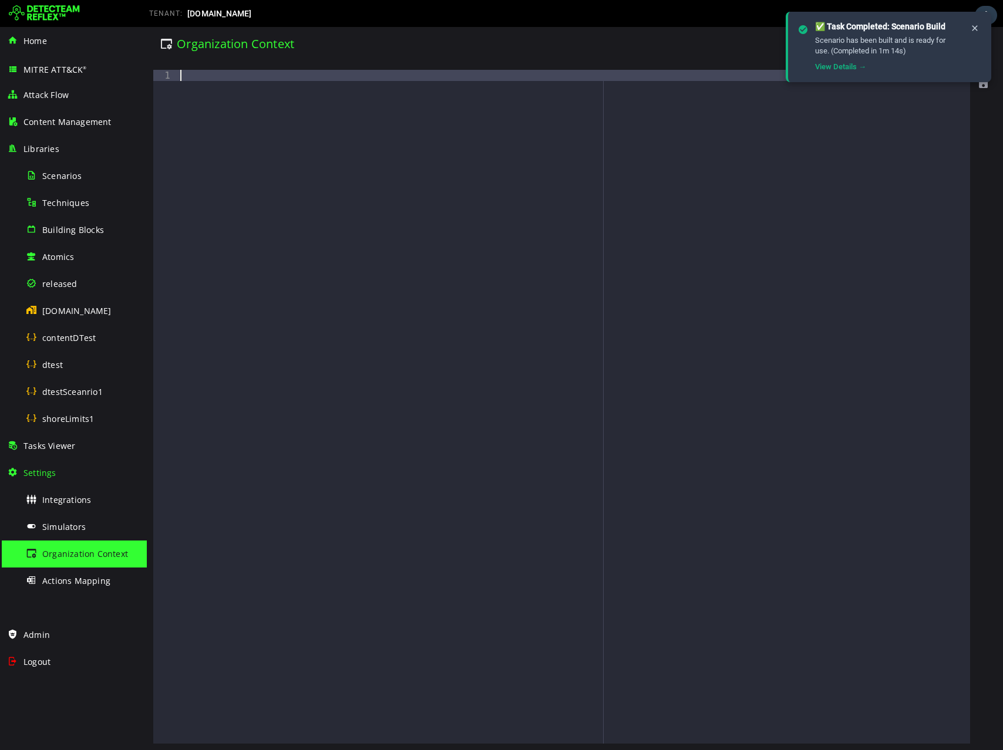
click at [411, 216] on div at bounding box center [574, 418] width 792 height 696
paste textarea "**********"
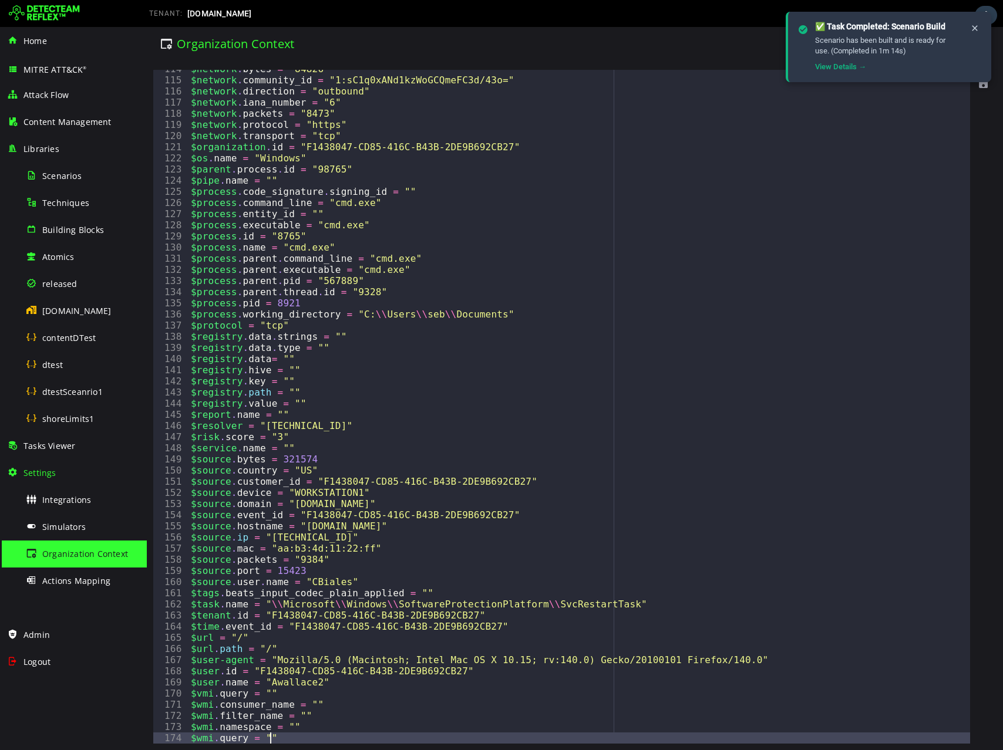
scroll to position [1267, 0]
click at [987, 82] on div "✅ Task Completed: Scenario Build Scenario has been built and is ready for use. …" at bounding box center [887, 47] width 205 height 70
type textarea "**********"
click at [562, 190] on div "$network . bytes = "84826" $network . community_id = "1:sC1q0xANd1kzWoGCQmeFC3d…" at bounding box center [578, 411] width 781 height 696
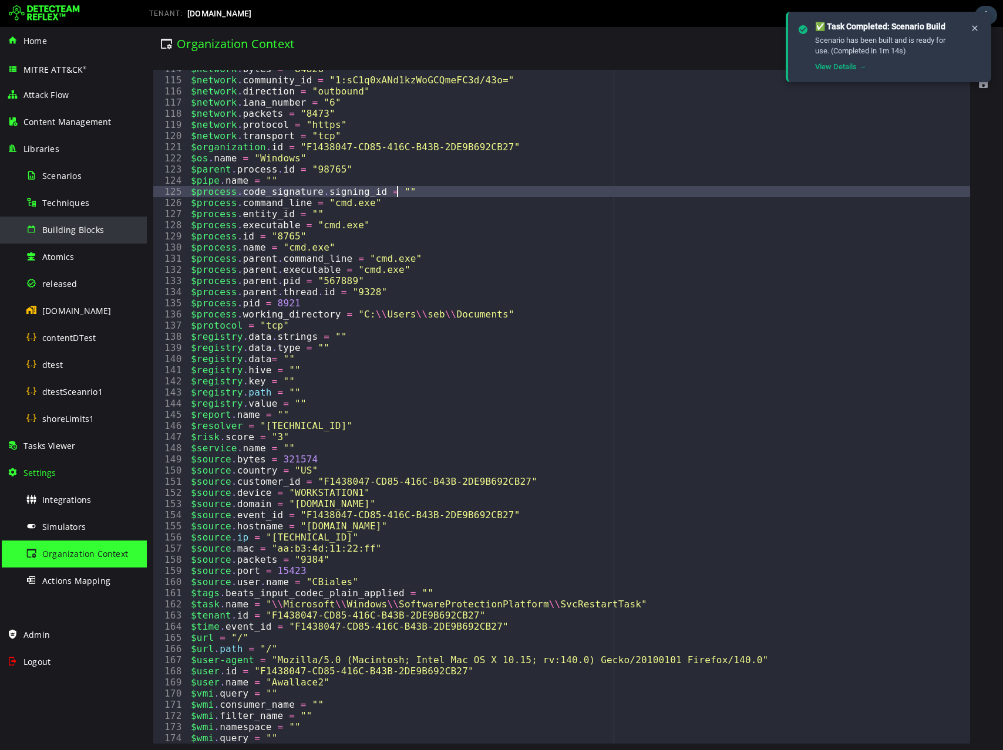
click at [78, 226] on span "Building Blocks" at bounding box center [73, 229] width 62 height 11
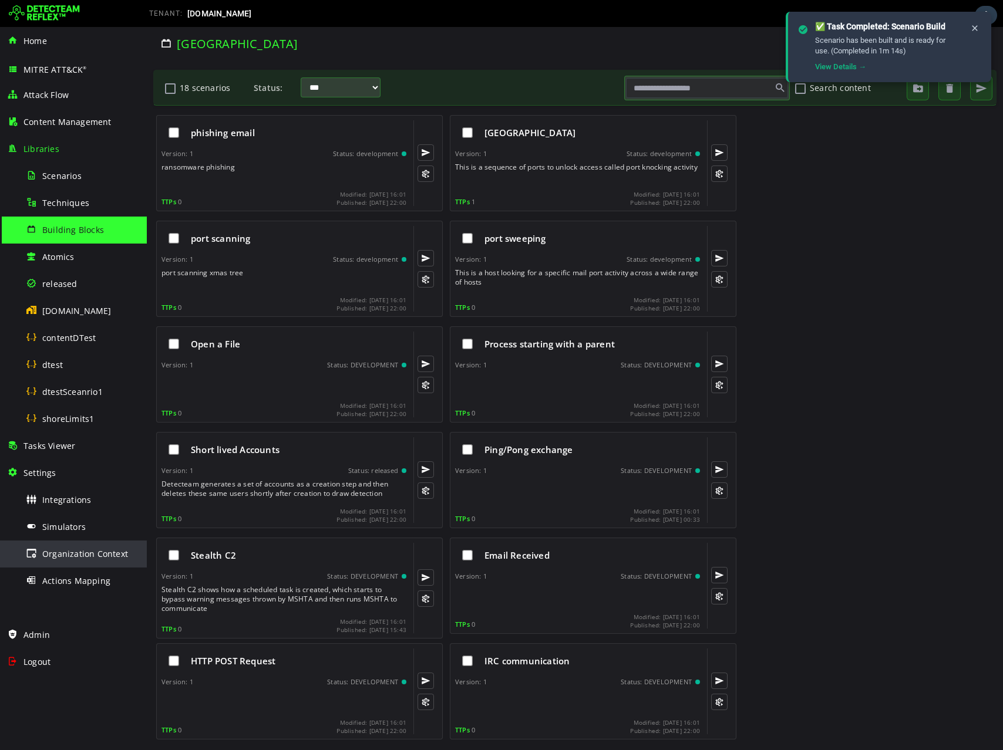
click at [66, 552] on span "Organization Context" at bounding box center [85, 553] width 86 height 11
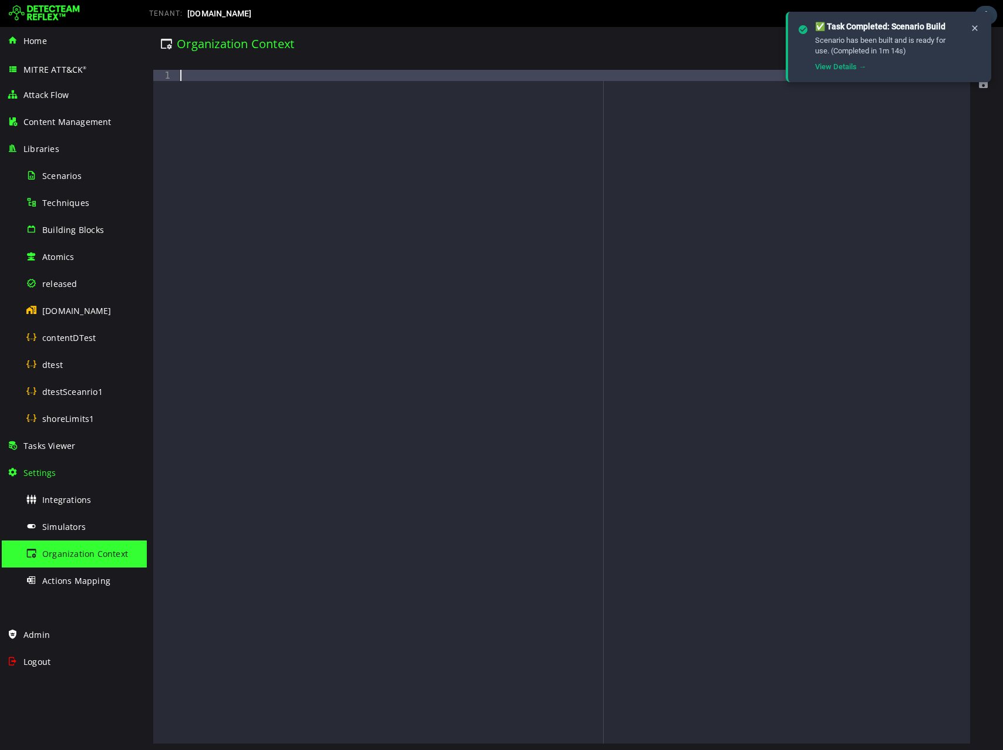
click at [436, 216] on div at bounding box center [574, 418] width 792 height 696
paste textarea "**********"
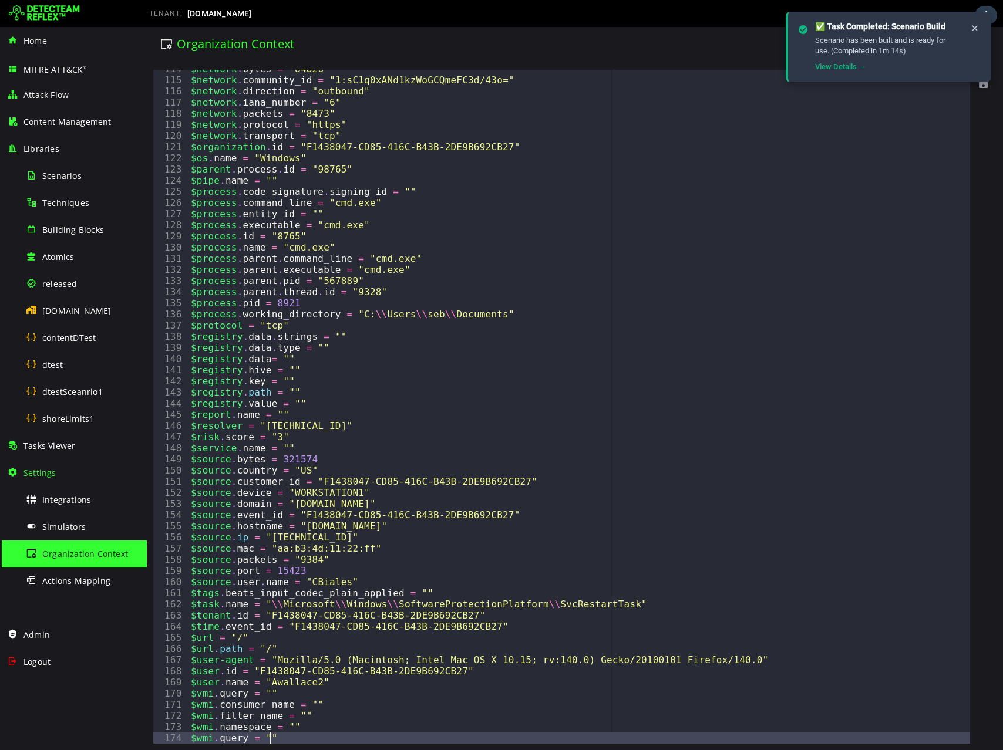
scroll to position [1267, 0]
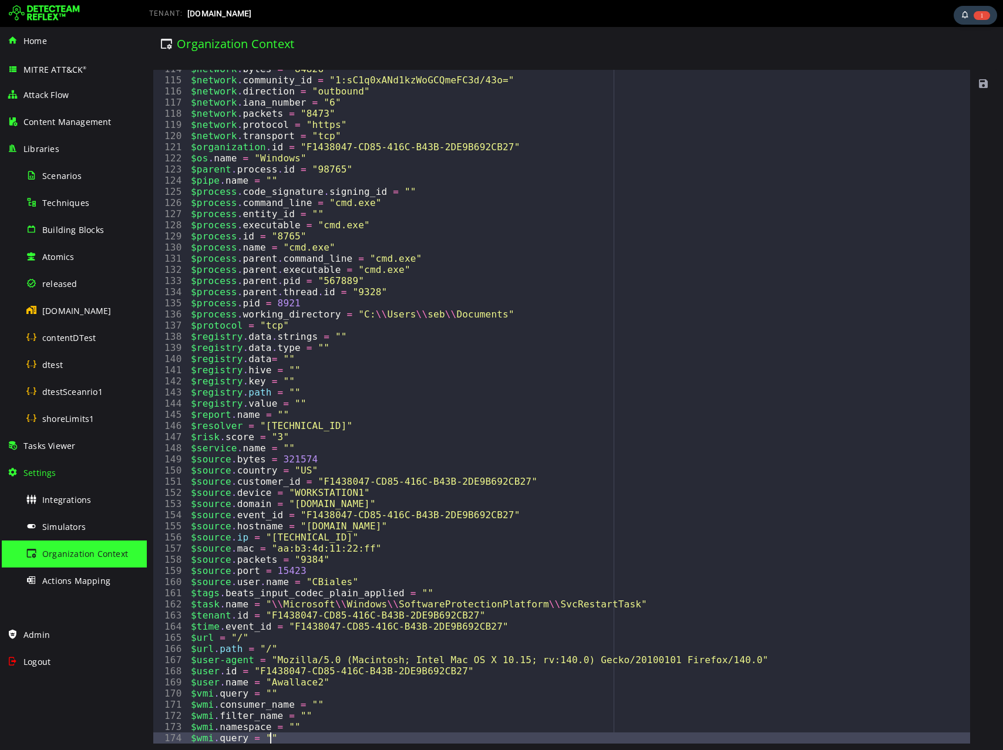
click at [983, 85] on span at bounding box center [983, 84] width 12 height 12
type textarea "**********"
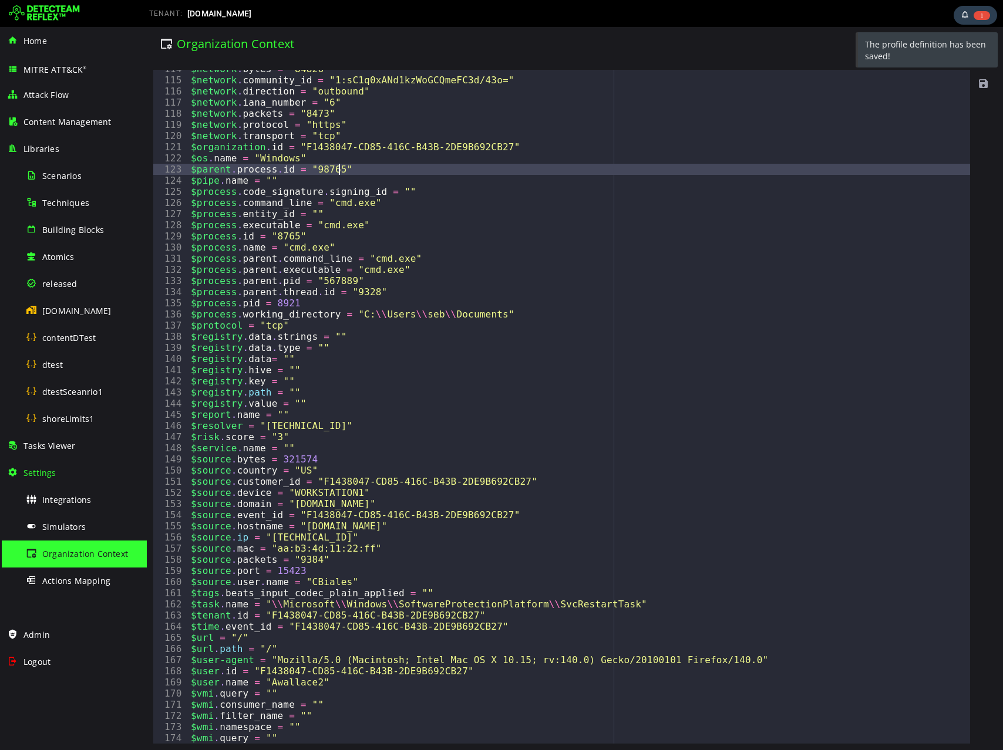
click at [764, 174] on div "$network . bytes = "84826" $network . community_id = "1:sC1q0xANd1kzWoGCQmeFC3d…" at bounding box center [578, 411] width 781 height 696
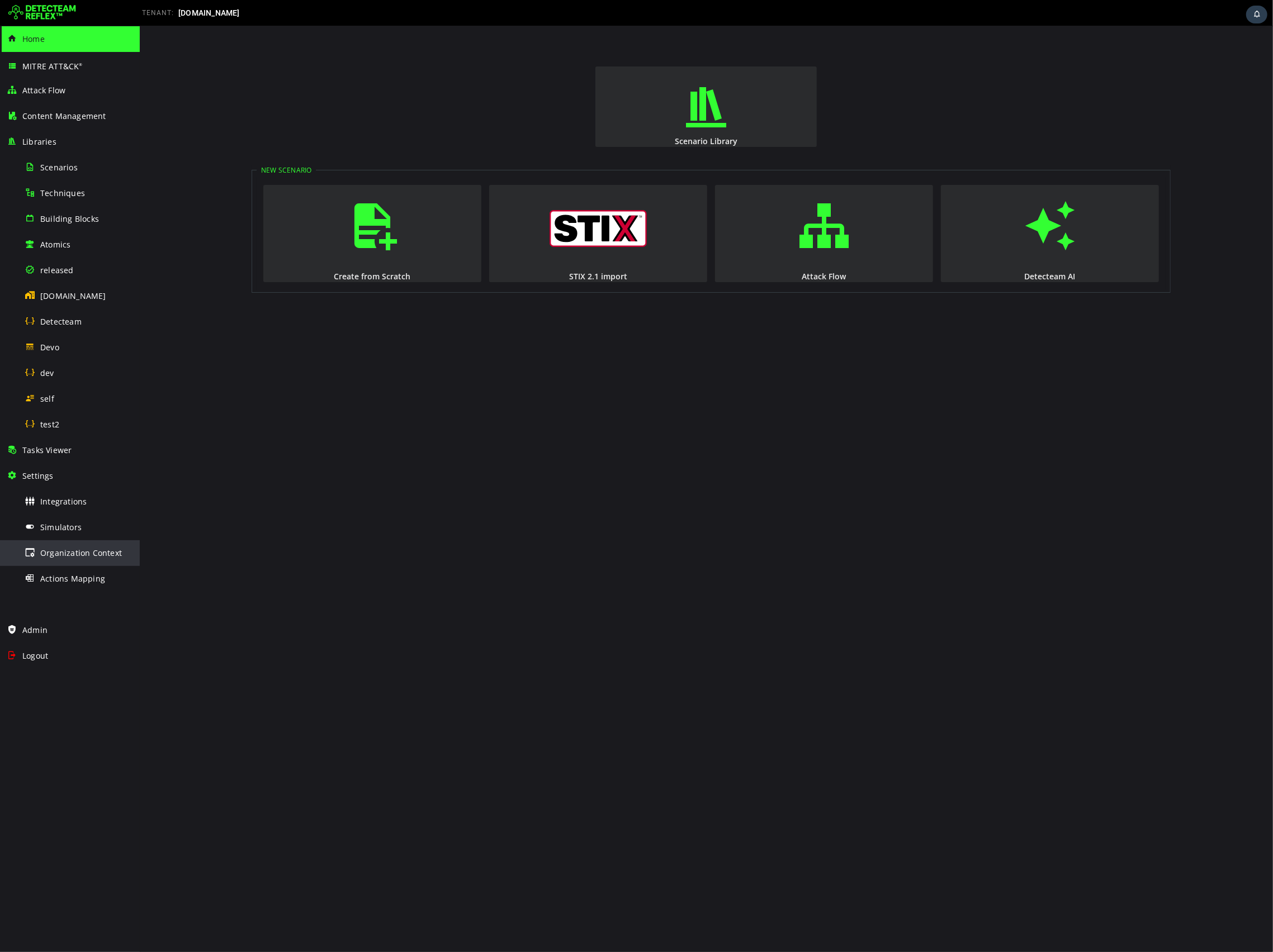
click at [65, 560] on div "Organization Context" at bounding box center [79, 553] width 109 height 25
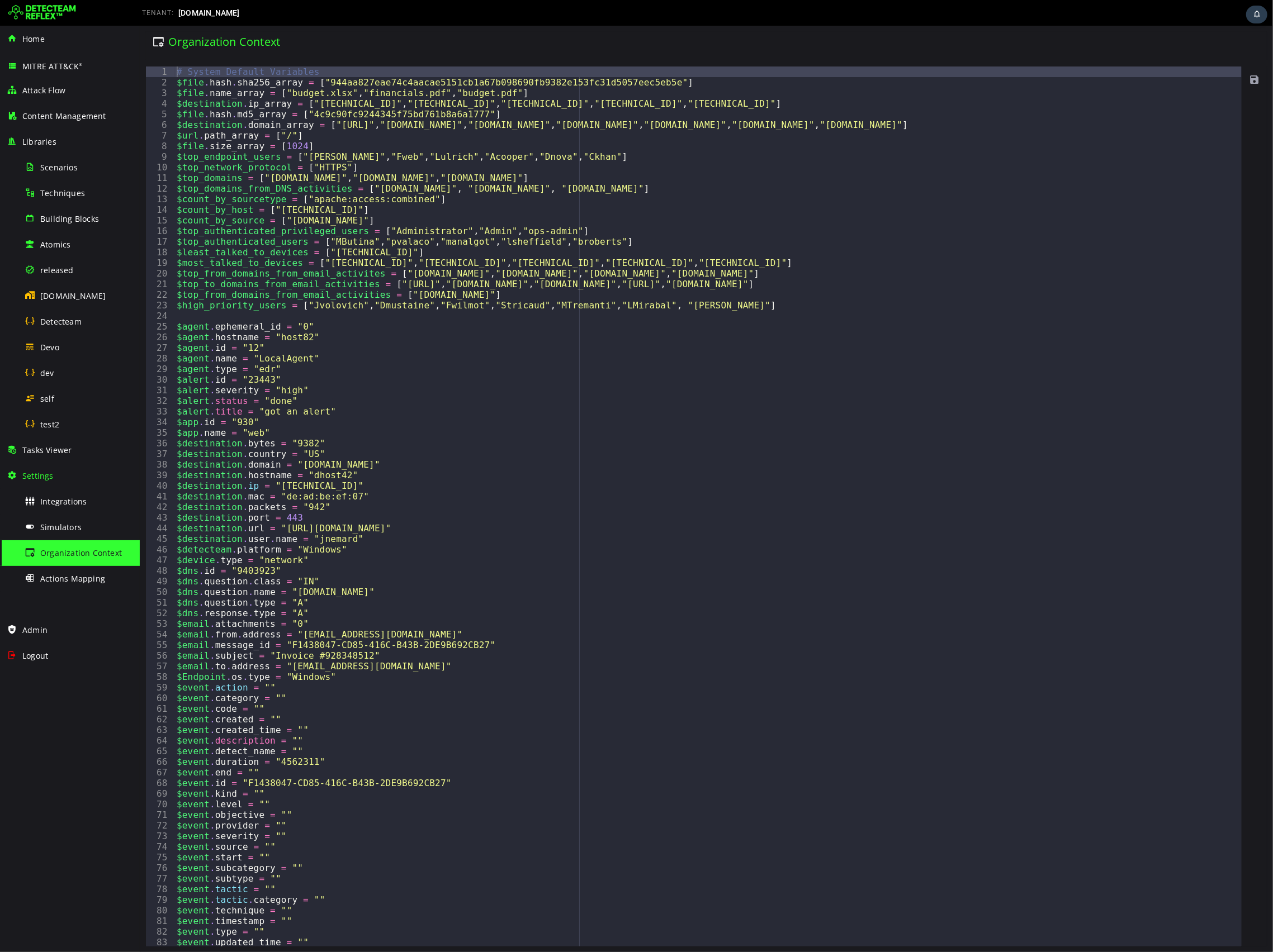
click at [696, 368] on div "# System Default Variables $file . hash . sha256_array = [ "944aa827eae74c4aaca…" at bounding box center [707, 517] width 1067 height 902
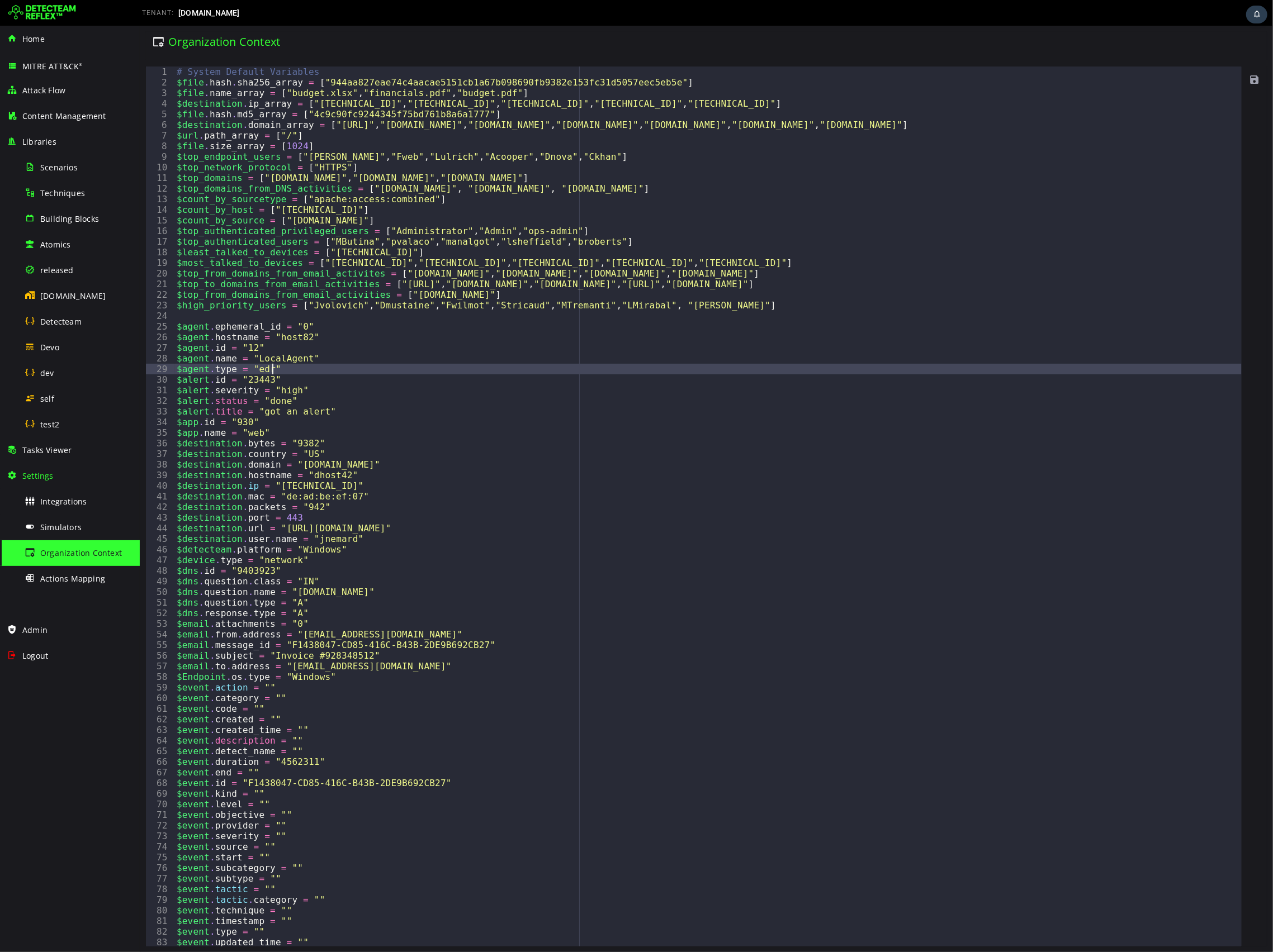
type textarea "**********"
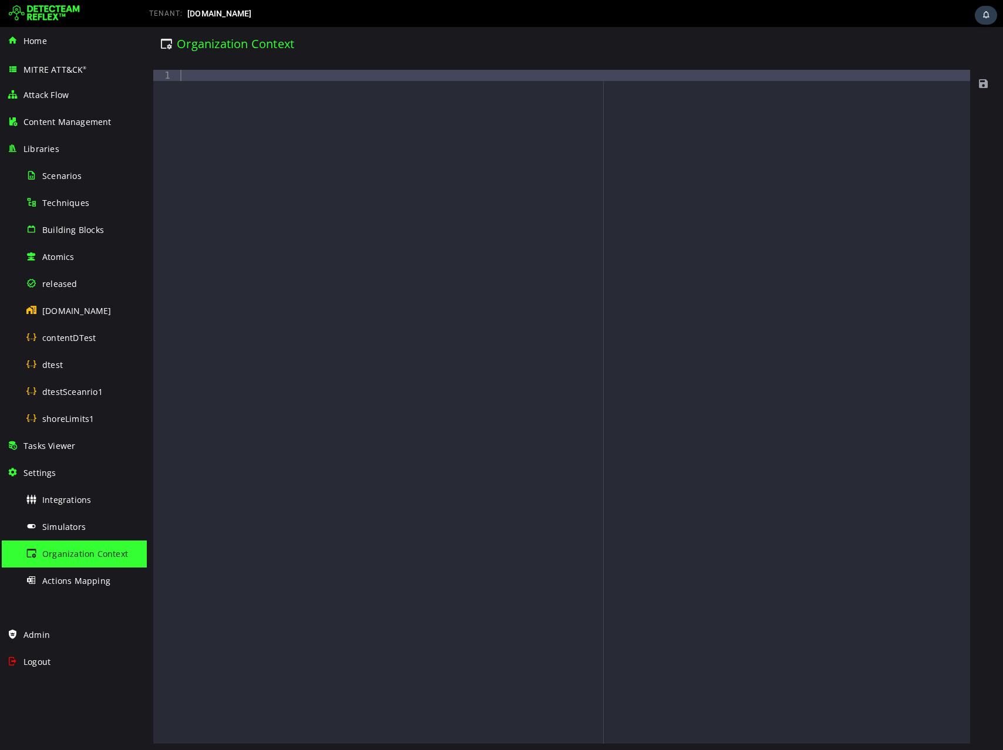
click at [770, 163] on div at bounding box center [574, 418] width 792 height 696
paste textarea "**********"
type textarea "**********"
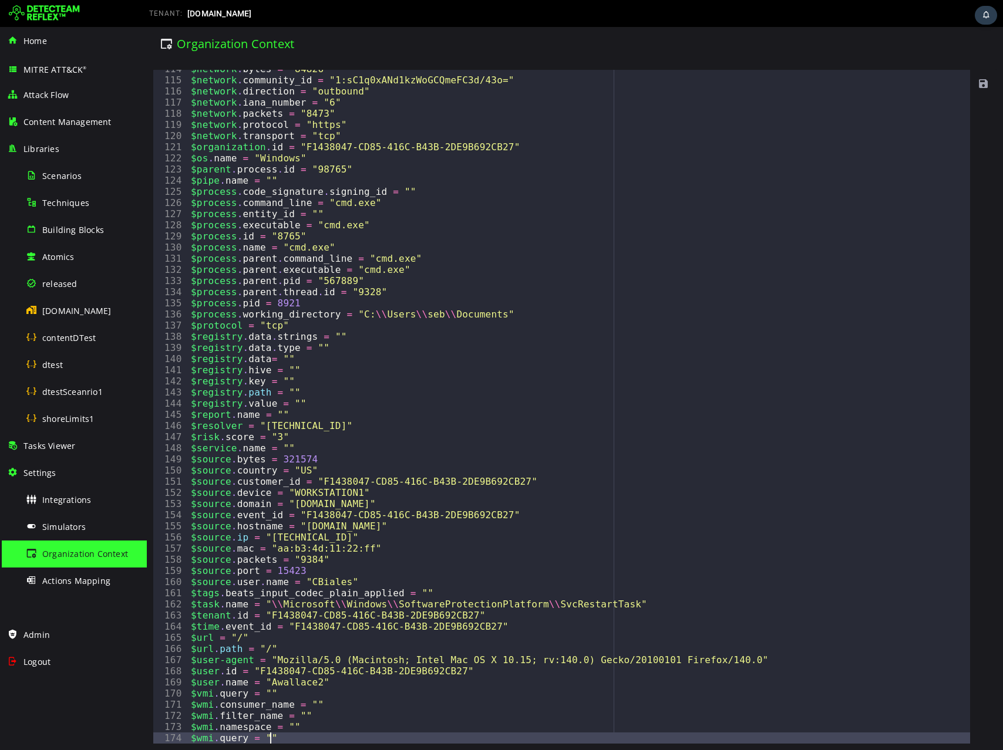
scroll to position [1267, 0]
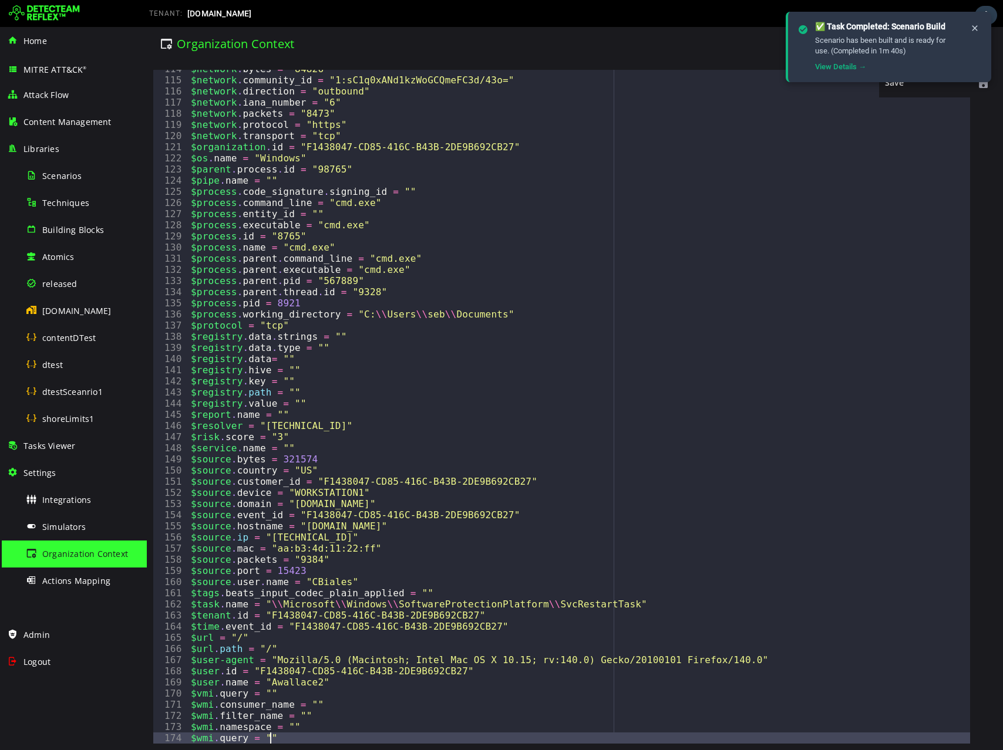
click at [987, 85] on span at bounding box center [983, 84] width 12 height 12
click at [978, 28] on icon at bounding box center [974, 28] width 9 height 10
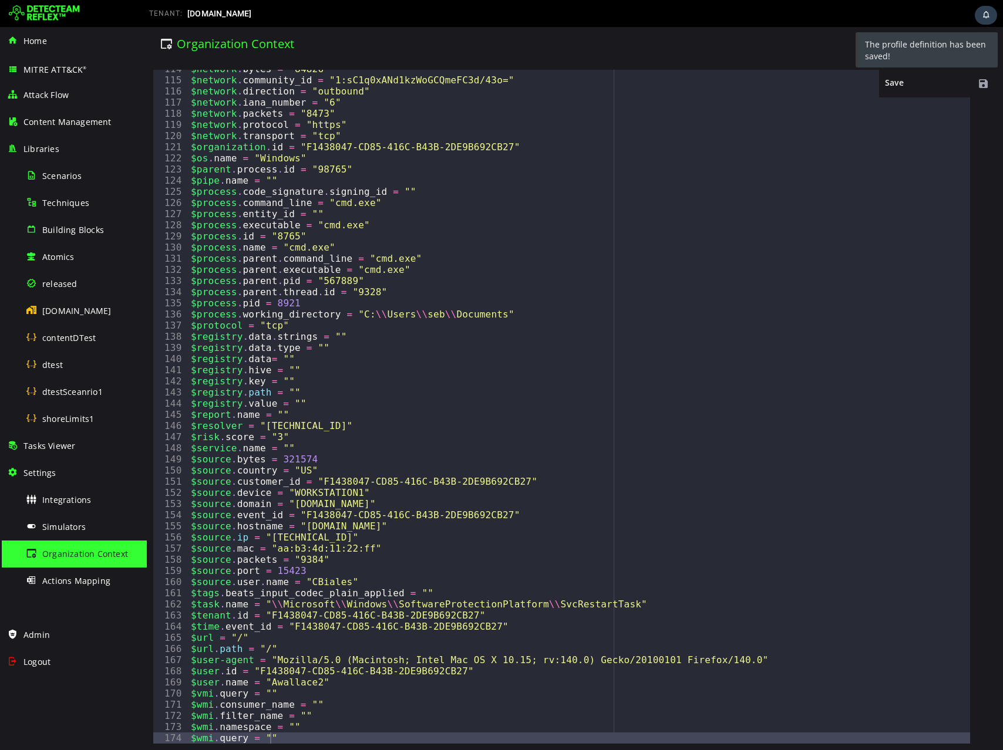
click at [983, 87] on span at bounding box center [983, 84] width 12 height 12
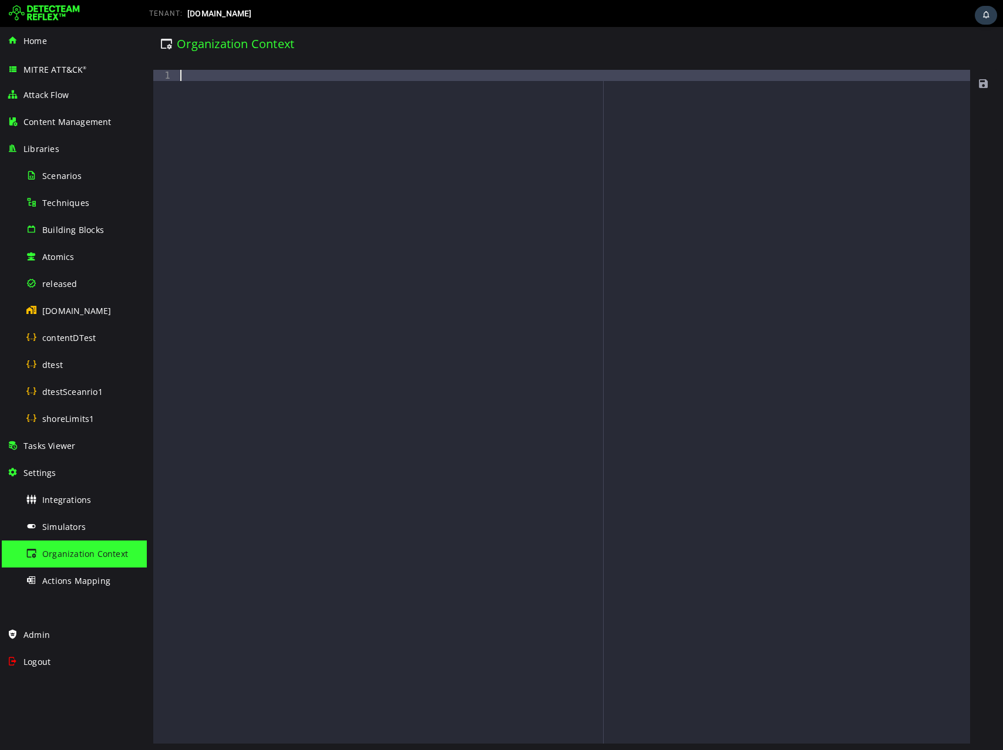
click at [581, 160] on div at bounding box center [574, 418] width 792 height 696
paste textarea "**********"
type textarea "**********"
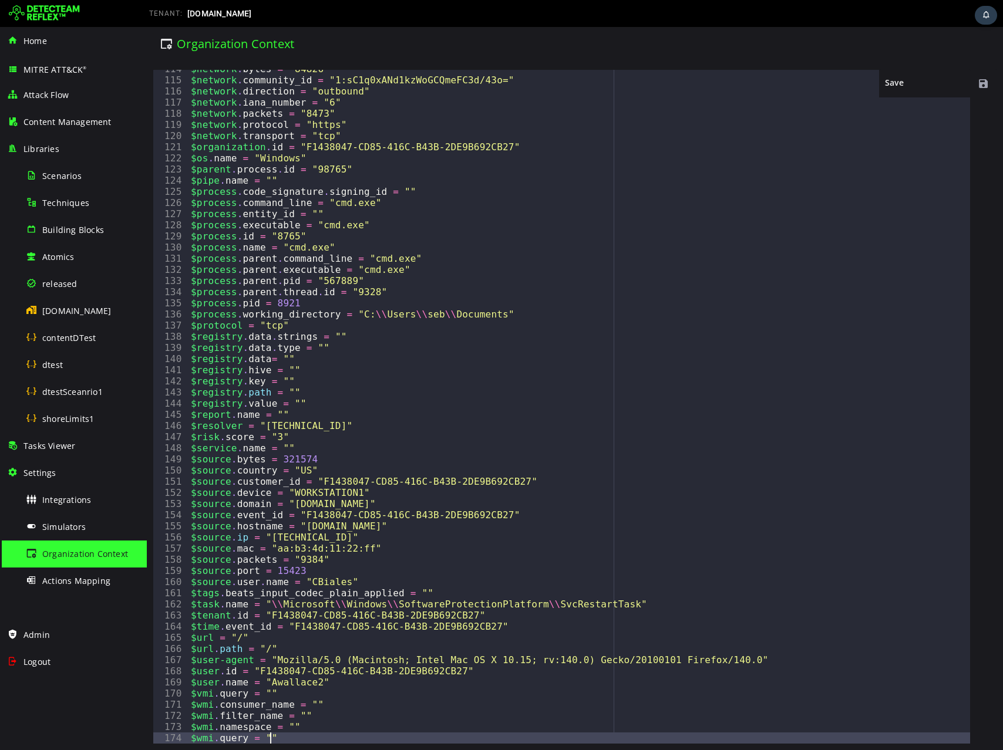
click at [987, 86] on span at bounding box center [983, 84] width 12 height 12
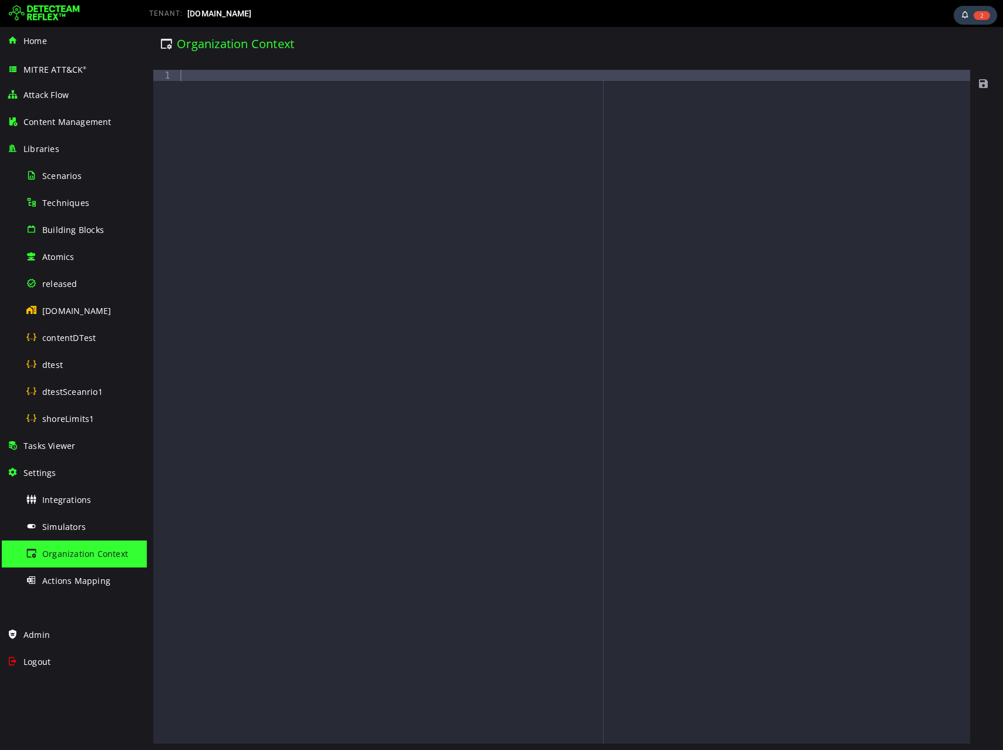
click at [424, 183] on div at bounding box center [574, 418] width 792 height 696
paste textarea "**********"
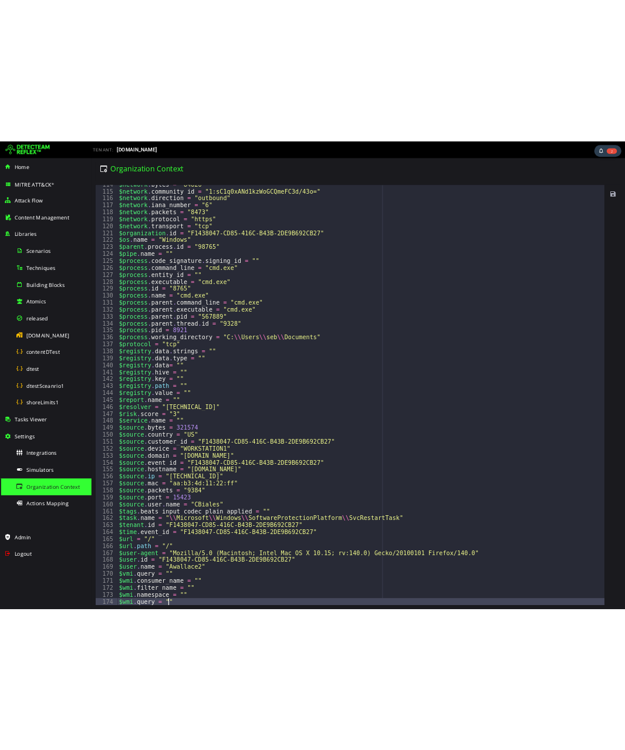
scroll to position [1267, 0]
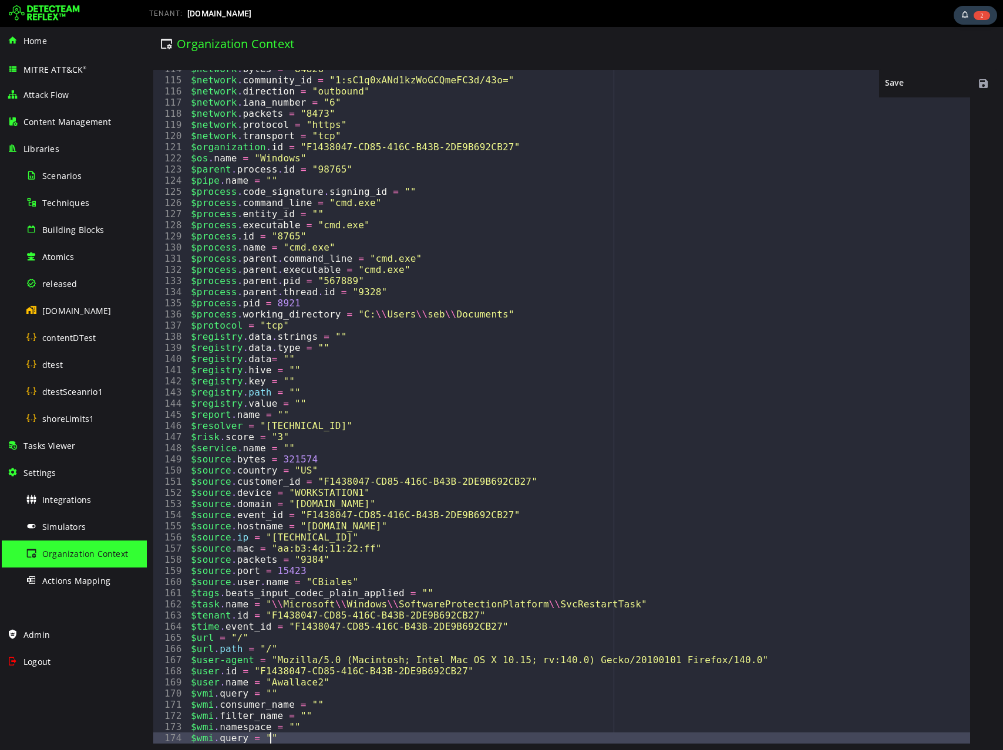
click at [982, 83] on span at bounding box center [983, 84] width 12 height 12
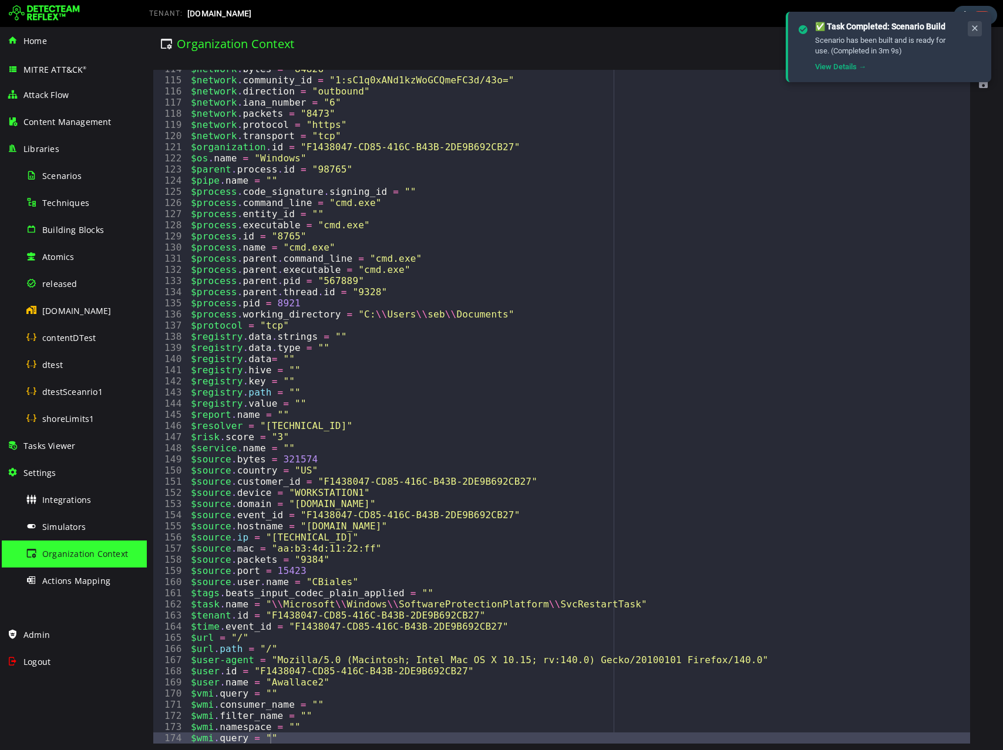
click at [973, 28] on icon at bounding box center [974, 28] width 9 height 10
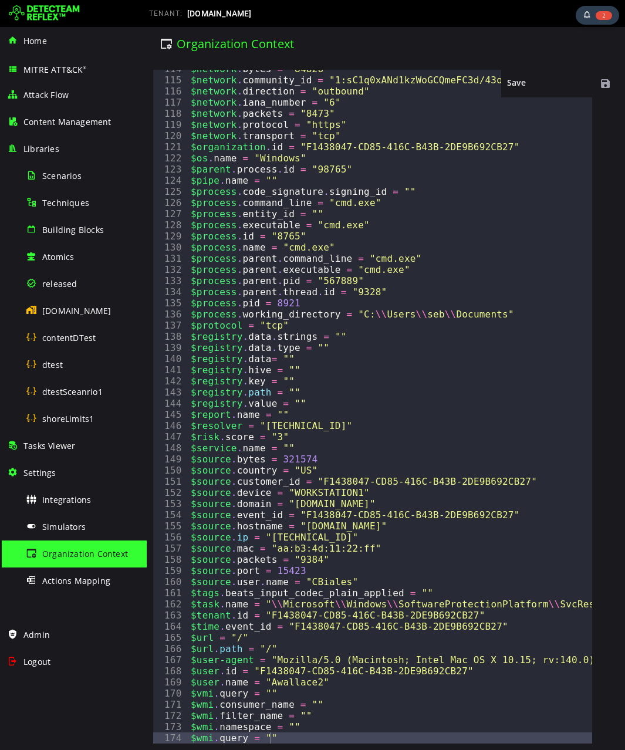
click at [610, 78] on span at bounding box center [606, 84] width 12 height 12
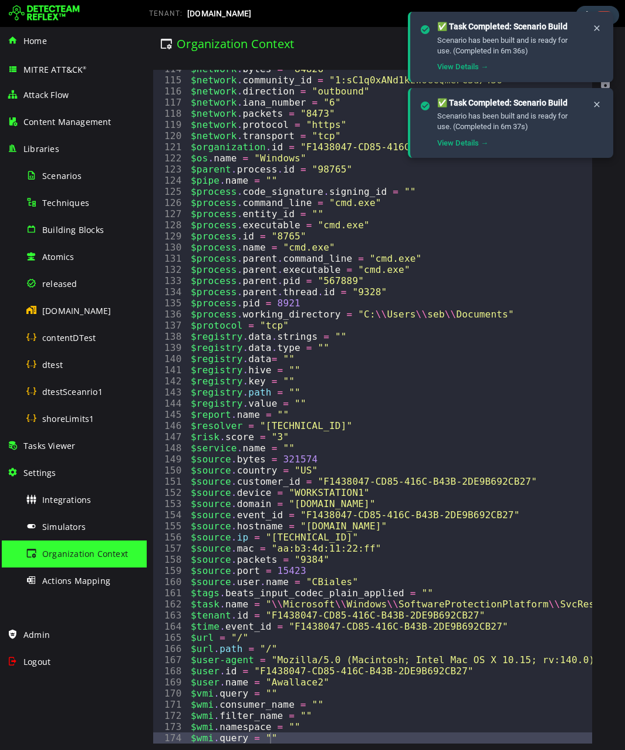
click at [311, 561] on div "$network . bytes = "84826" $network . community_id = "1:sC1q0xANd1kzWoGCQmeFC3d…" at bounding box center [536, 411] width 696 height 696
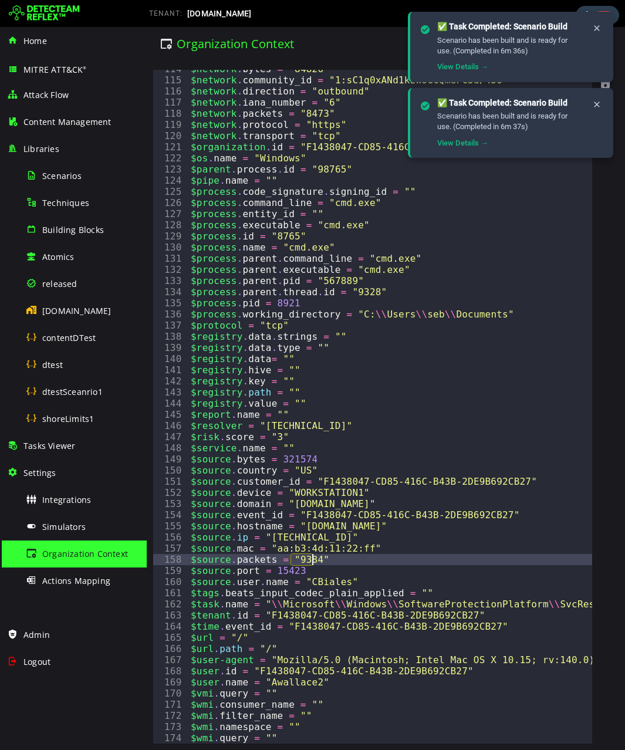
click at [311, 561] on div "$network . bytes = "84826" $network . community_id = "1:sC1q0xANd1kzWoGCQmeFC3d…" at bounding box center [536, 411] width 696 height 696
type textarea "**********"
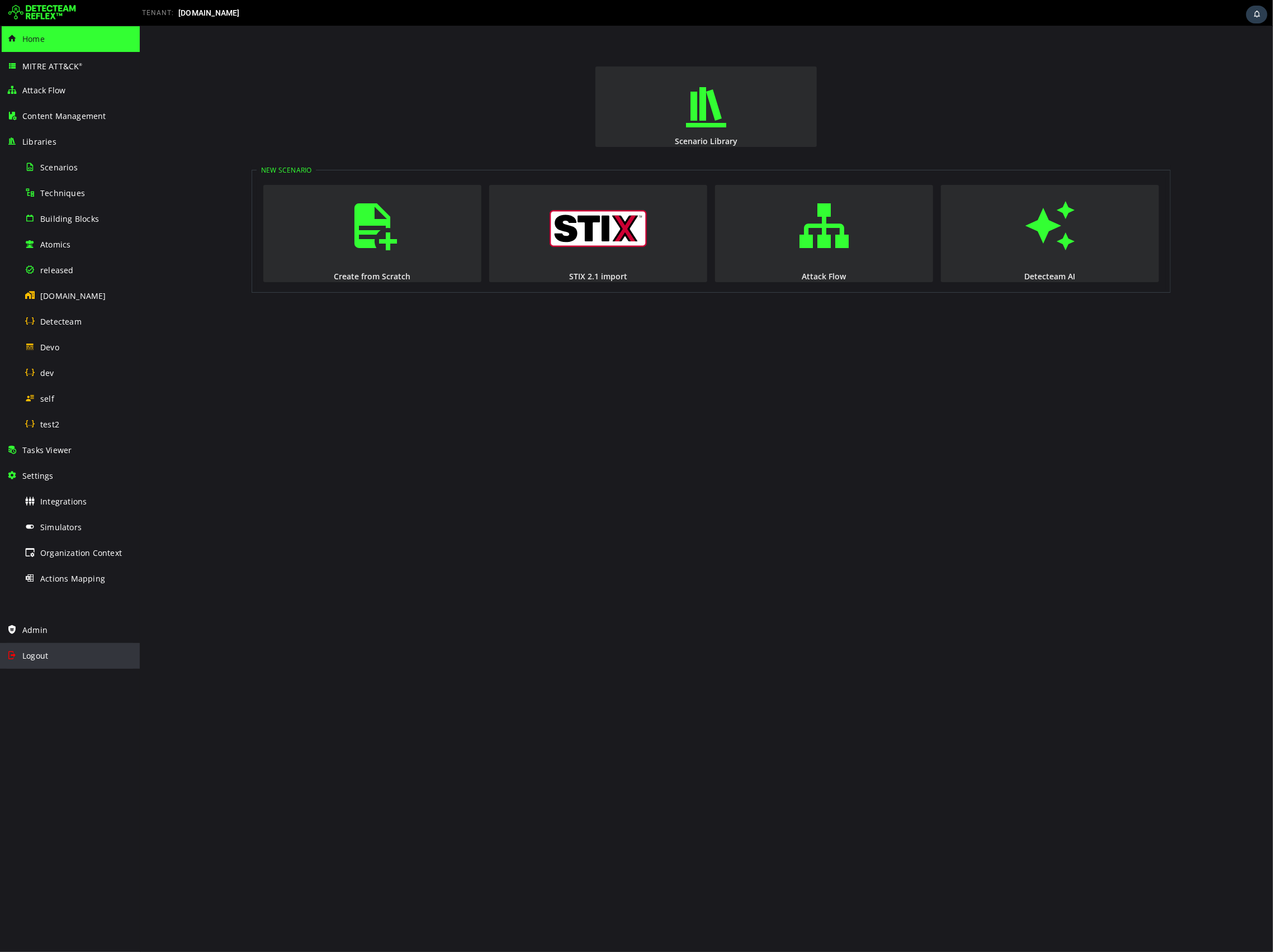
click at [13, 662] on div "Logout" at bounding box center [70, 656] width 127 height 26
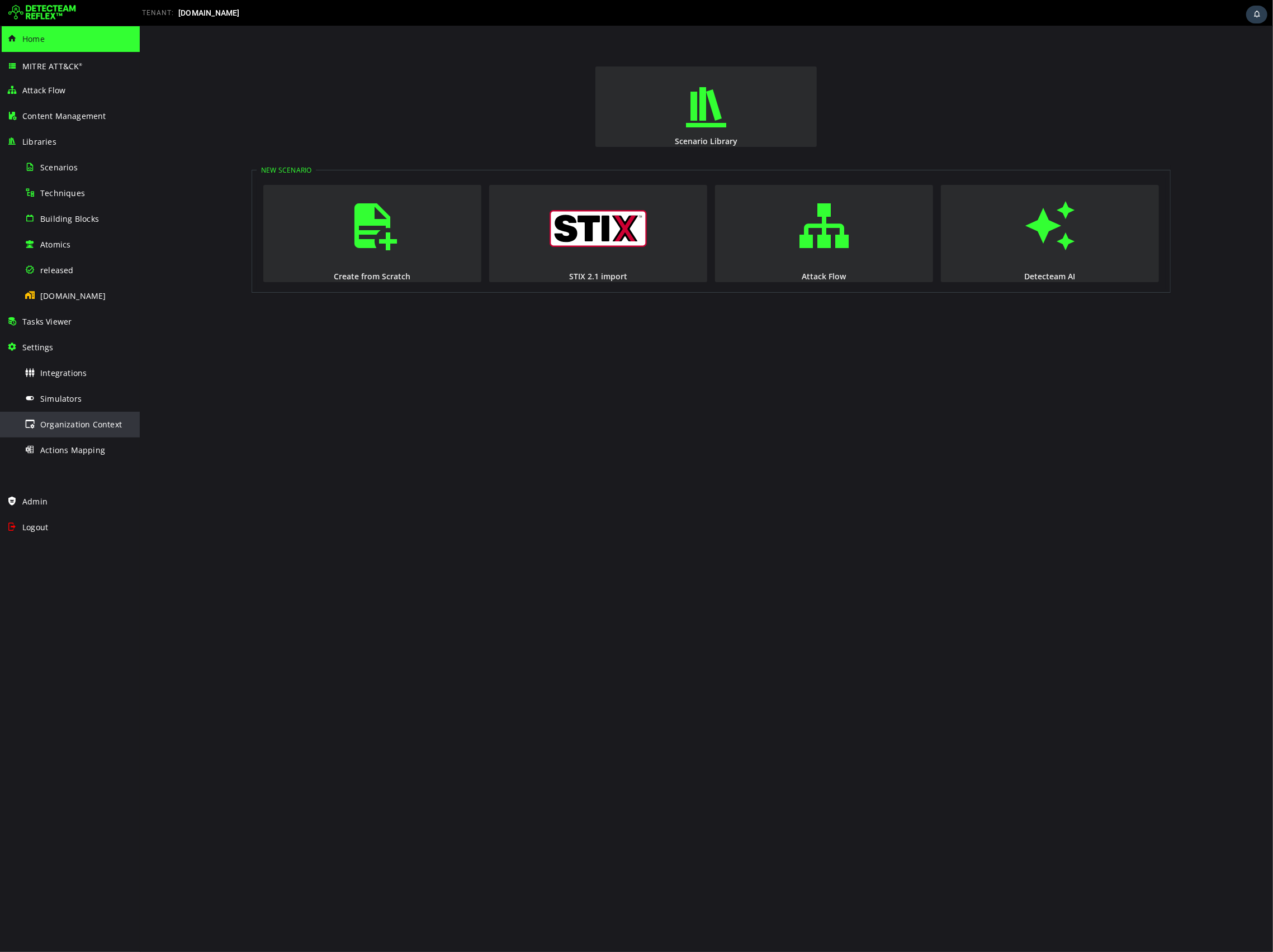
click at [49, 429] on div "Organization Context" at bounding box center [79, 425] width 109 height 25
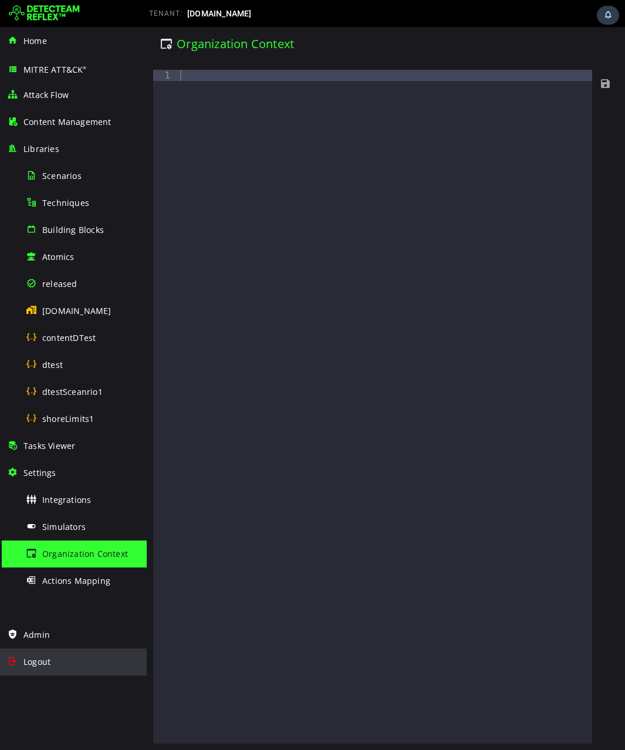
click at [42, 662] on span "Logout" at bounding box center [36, 661] width 27 height 11
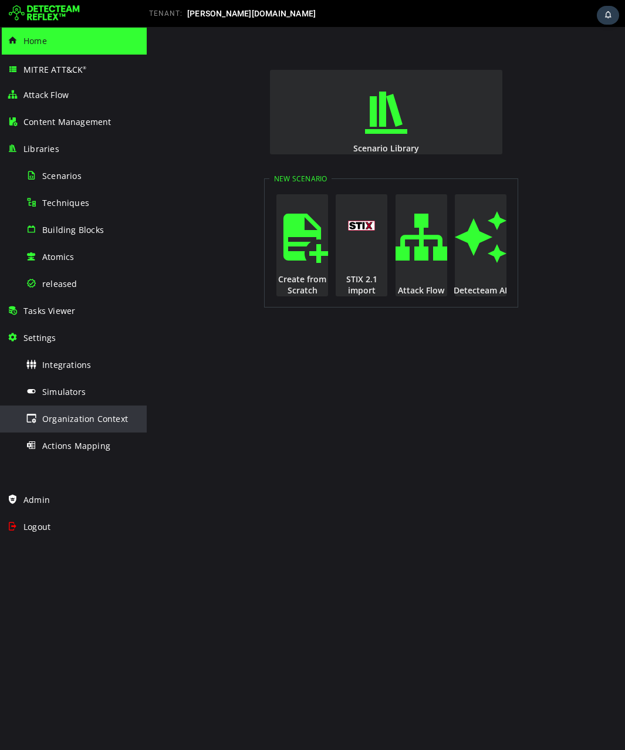
click at [83, 423] on span "Organization Context" at bounding box center [85, 418] width 86 height 11
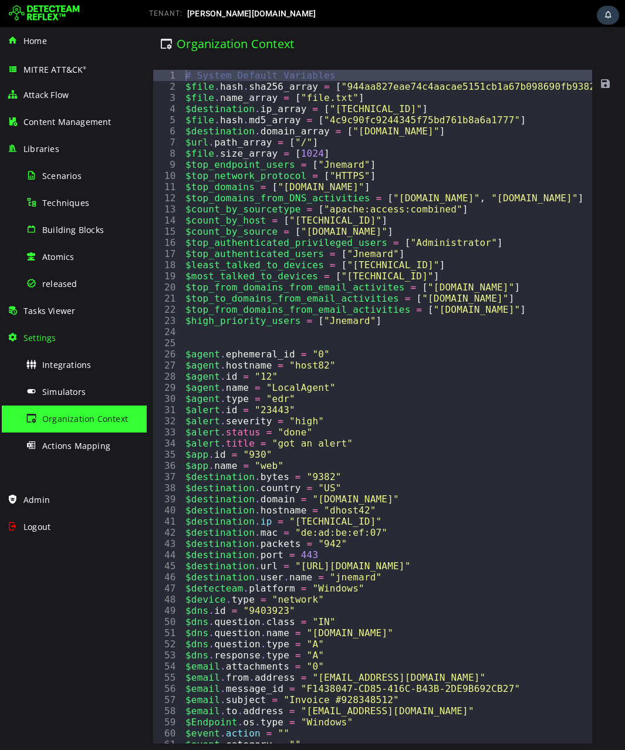
click at [312, 353] on div "# System Default Variables $file . hash . sha256_array = [ "944aa827eae74c4aaca…" at bounding box center [457, 418] width 549 height 696
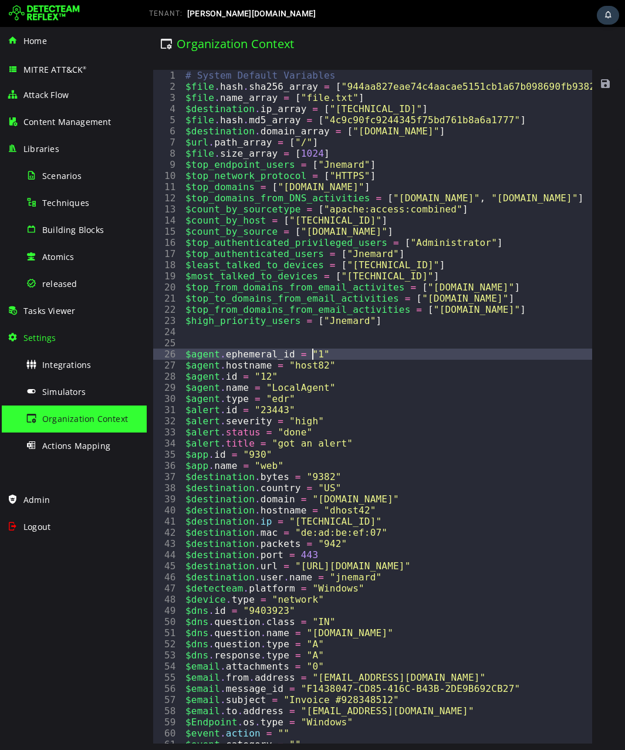
scroll to position [0, 6]
type textarea "**********"
click at [601, 83] on span at bounding box center [606, 84] width 12 height 12
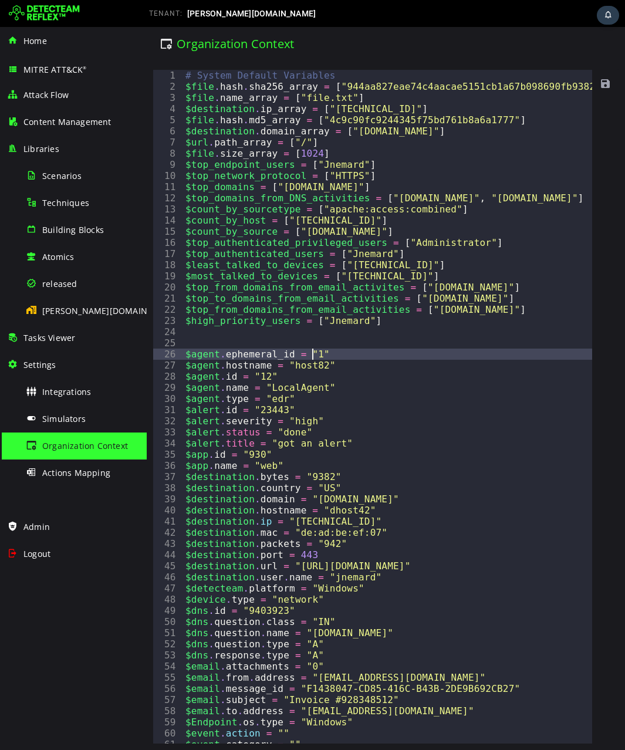
click at [312, 354] on div "# System Default Variables $file . hash . sha256_array = [ "944aa827eae74c4aaca…" at bounding box center [457, 418] width 549 height 696
type textarea "**********"
click at [607, 89] on span at bounding box center [606, 84] width 12 height 12
click at [56, 234] on span "Building Blocks" at bounding box center [73, 229] width 62 height 11
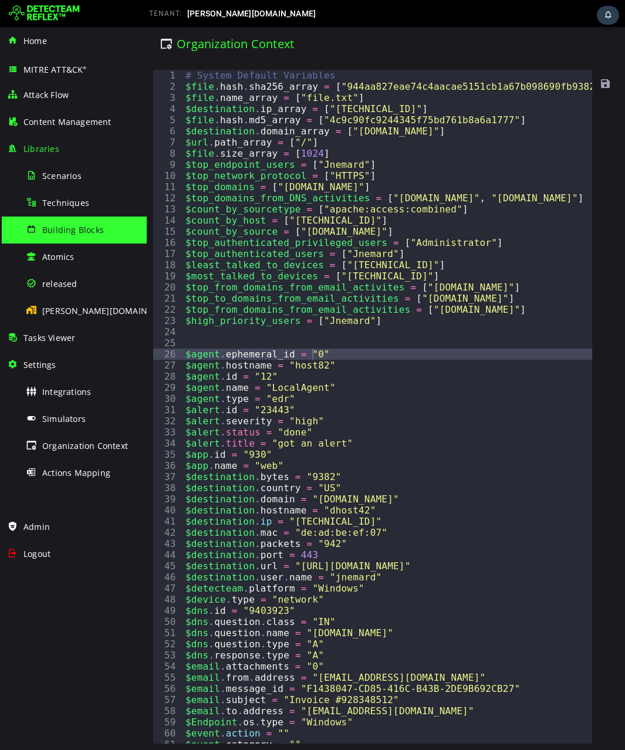
click at [56, 234] on span "Building Blocks" at bounding box center [73, 229] width 62 height 11
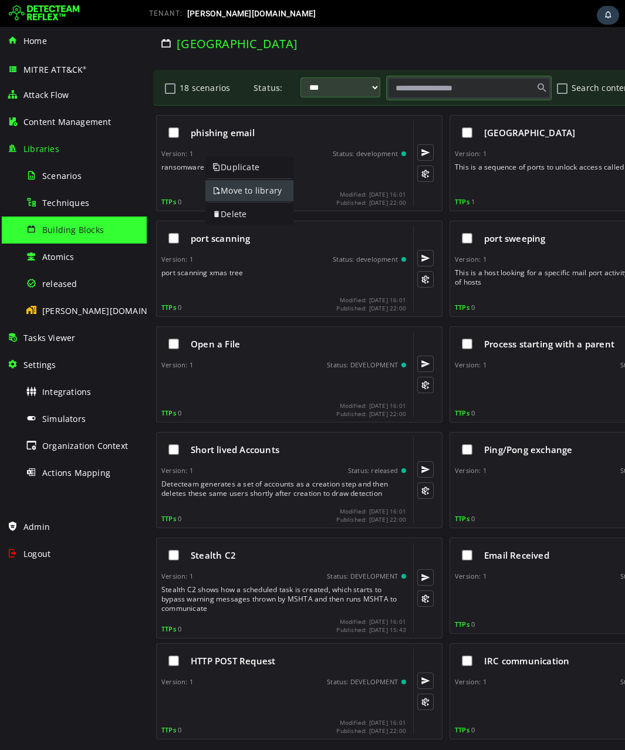
click at [235, 189] on link "Move to library" at bounding box center [249, 190] width 88 height 21
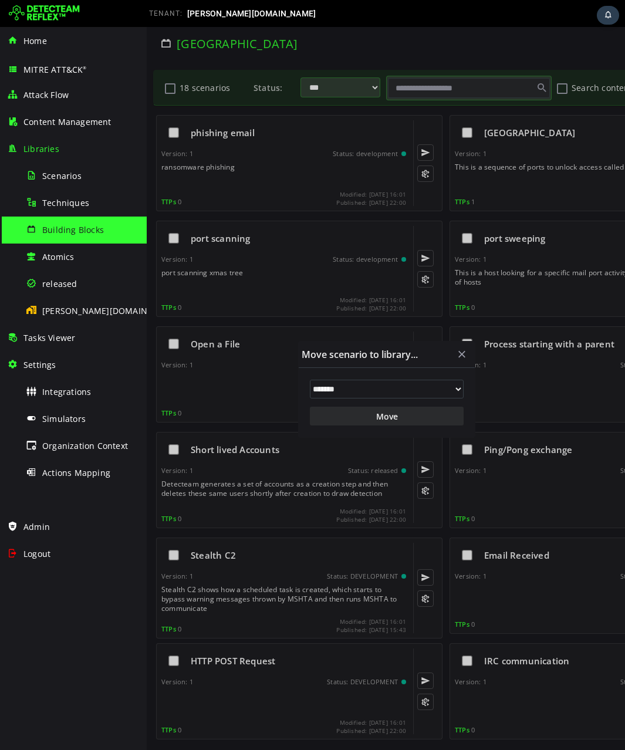
click at [72, 605] on div "Home MITRE ATT&CK ® Attack Flow Content Management Libraries Scenarios Techniqu…" at bounding box center [73, 388] width 147 height 723
click at [469, 357] on button "button" at bounding box center [462, 354] width 22 height 22
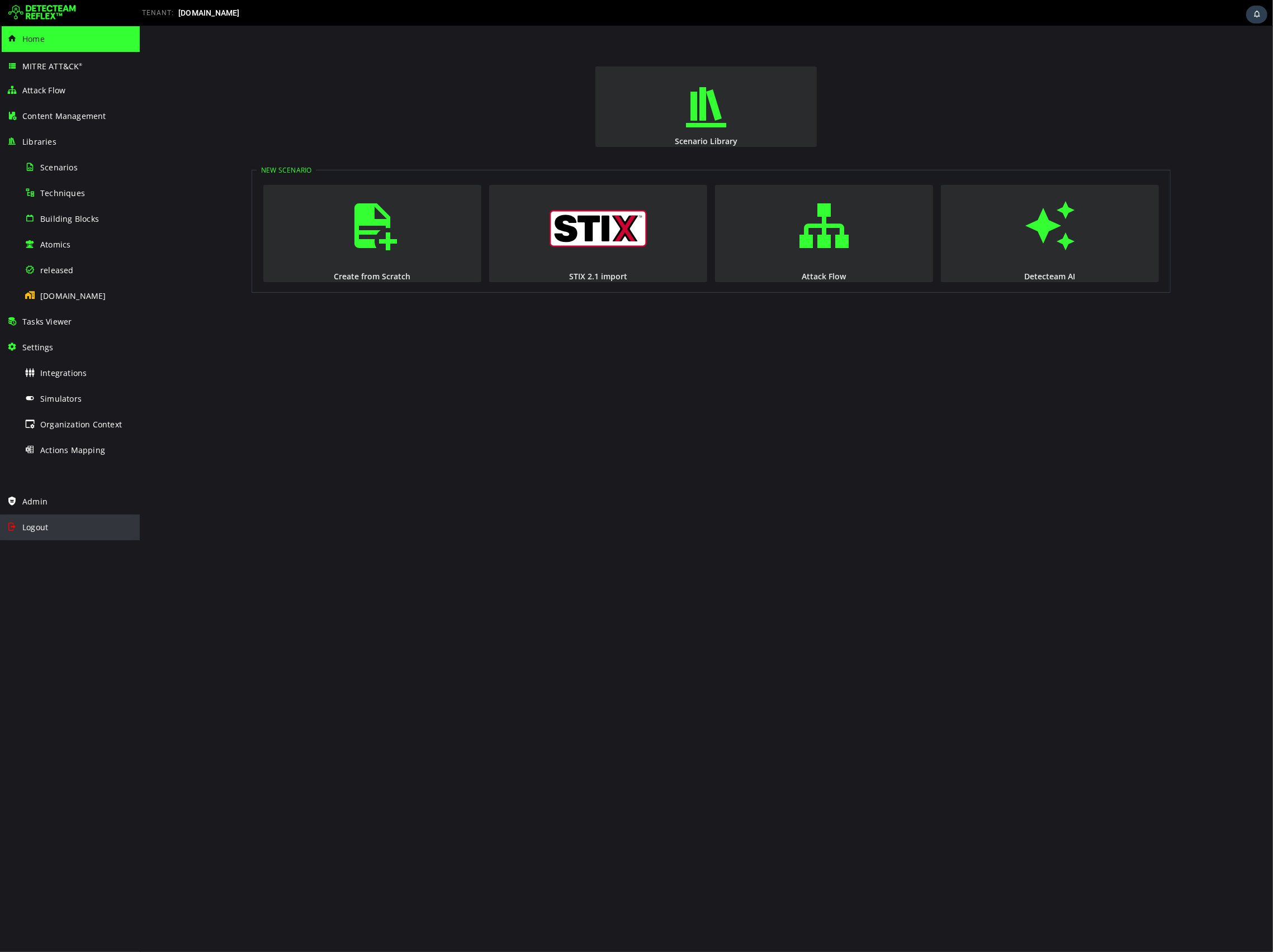
click at [31, 529] on span "Logout" at bounding box center [34, 526] width 26 height 10
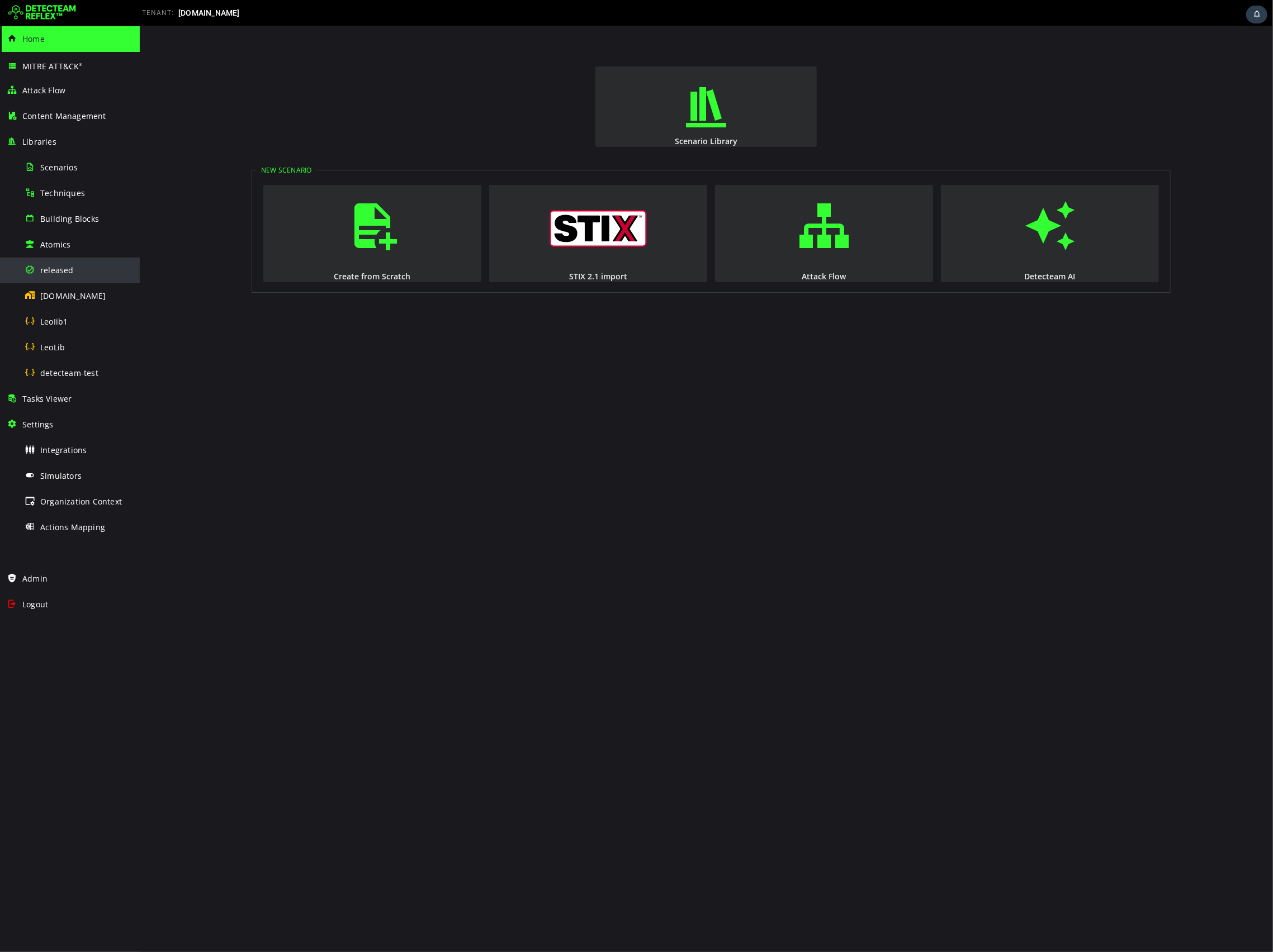
click at [56, 268] on span "released" at bounding box center [56, 269] width 33 height 10
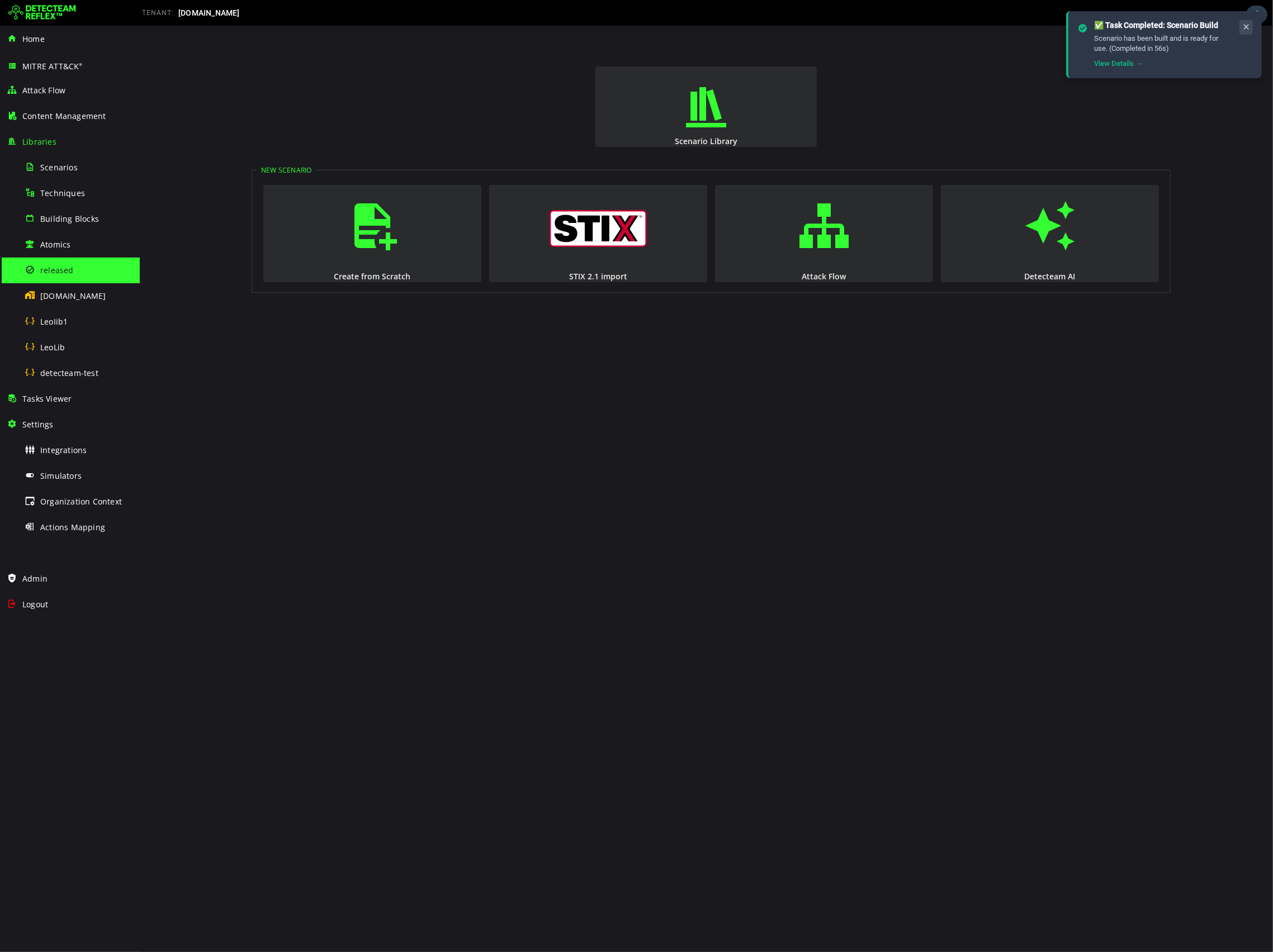
click at [1249, 26] on icon at bounding box center [1245, 27] width 9 height 10
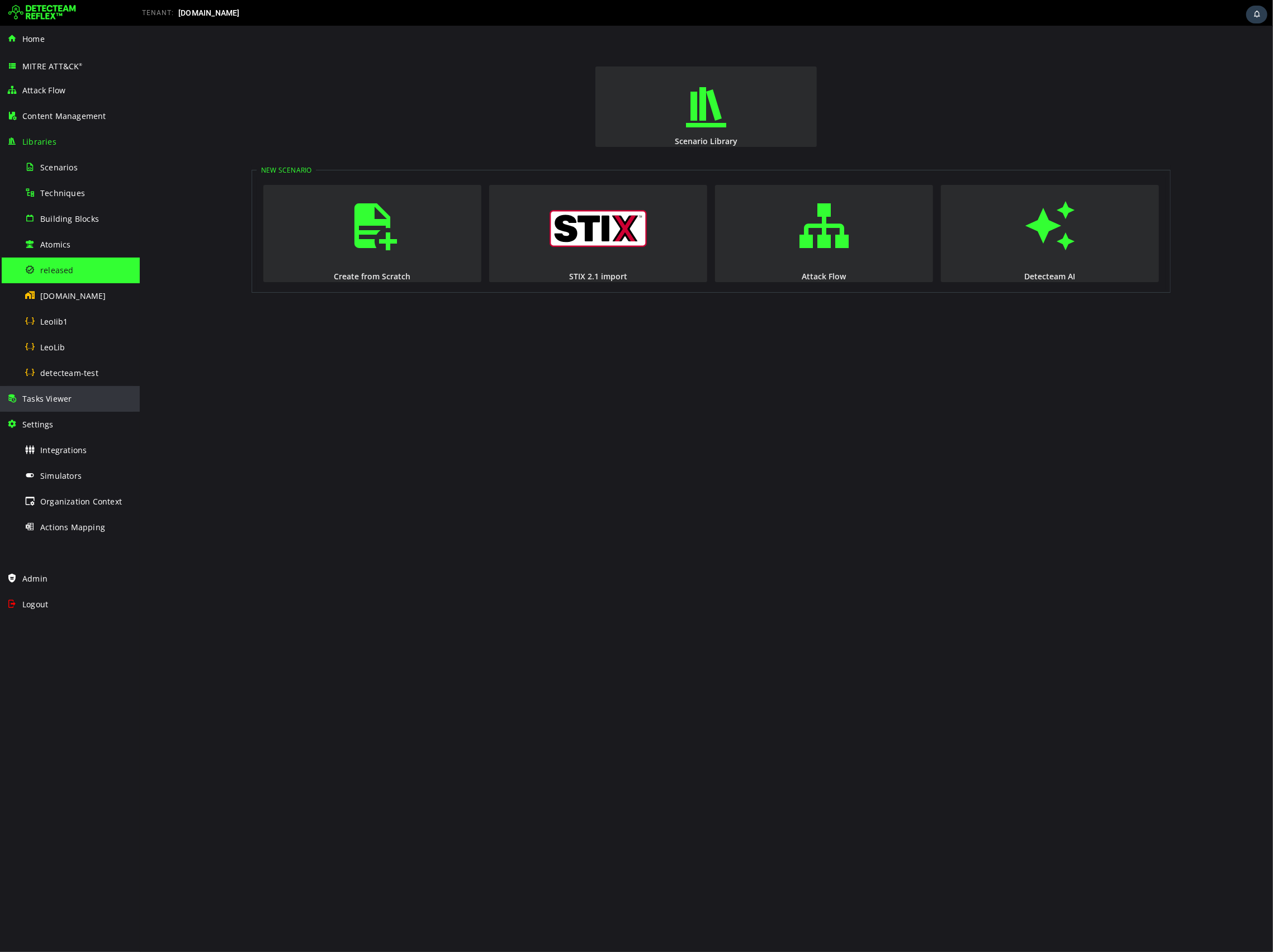
click at [56, 409] on div "Tasks Viewer" at bounding box center [70, 399] width 127 height 26
